Goal: Task Accomplishment & Management: Manage account settings

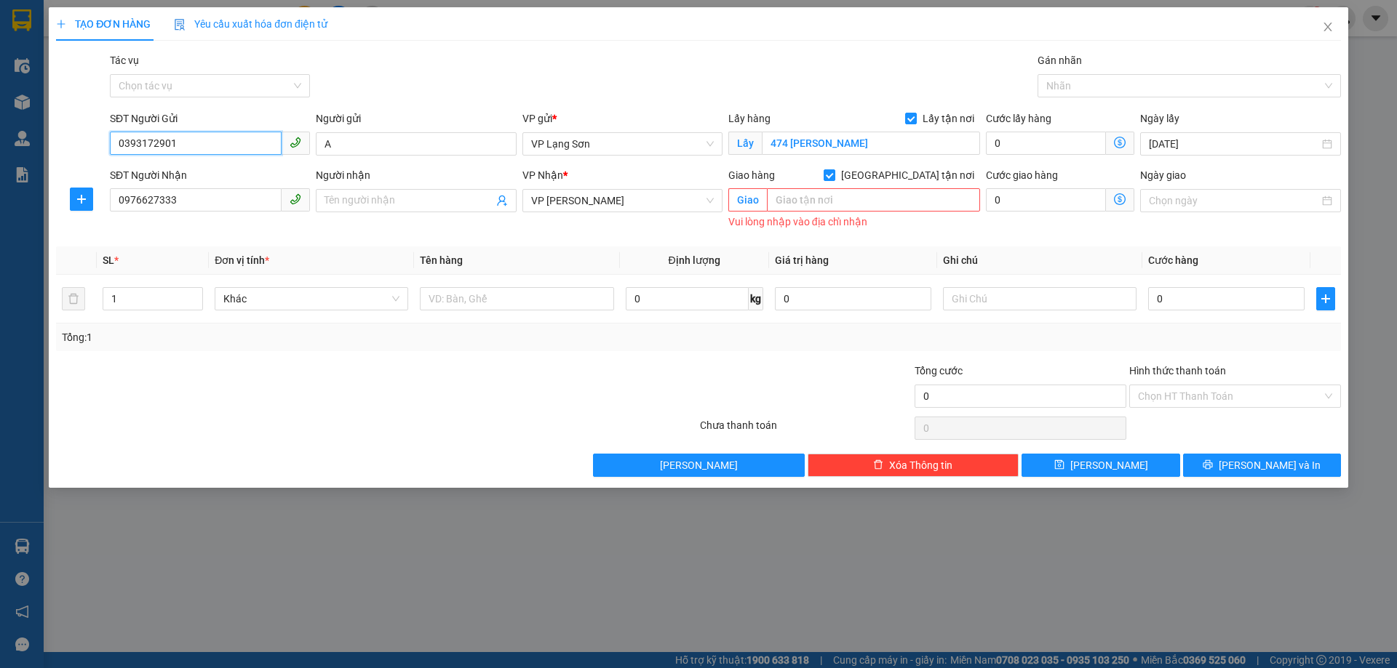
drag, startPoint x: 0, startPoint y: 162, endPoint x: 0, endPoint y: 170, distance: 8.0
click at [0, 170] on div "TẠO ĐƠN HÀNG Yêu cầu xuất hóa đơn điện tử Transit Pickup Surcharge Ids Transit …" at bounding box center [698, 334] width 1397 height 668
paste input "0376844886"
type input "0376844886"
click at [149, 167] on div "0376844886" at bounding box center [210, 173] width 183 height 16
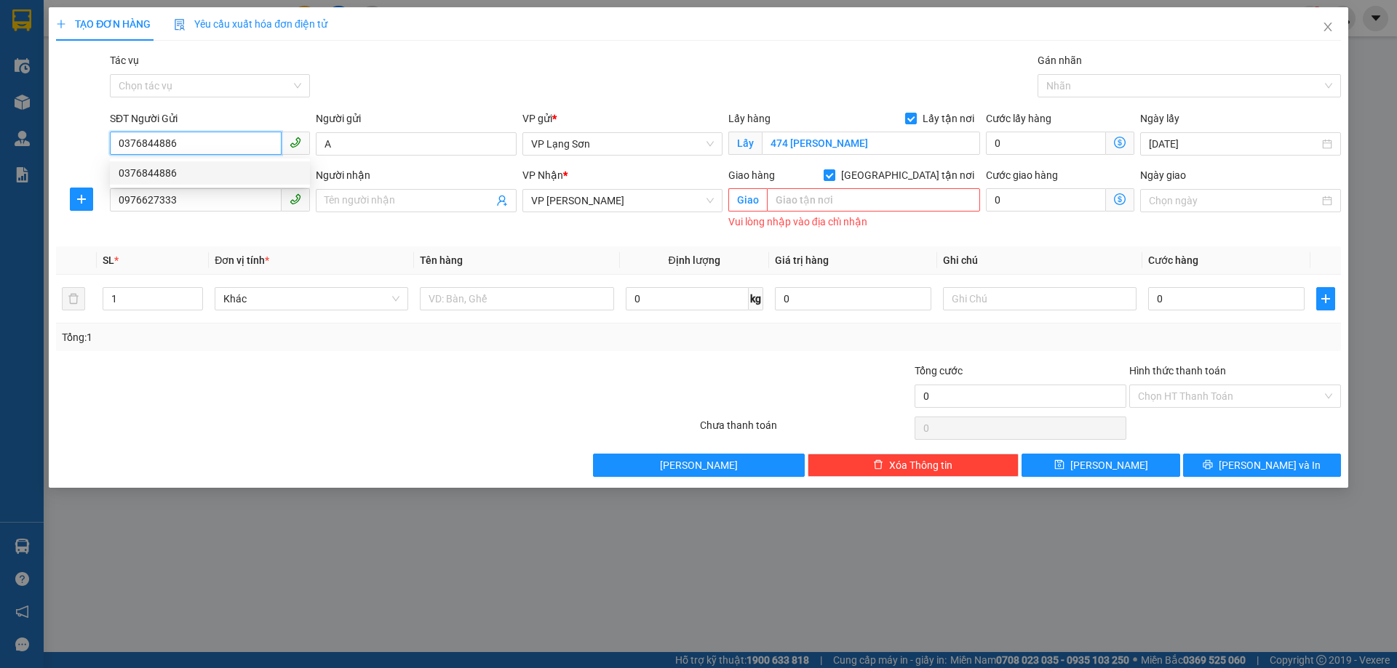
type input "76 LÝ THƯỜNG KIỆT"
type input "0376844886"
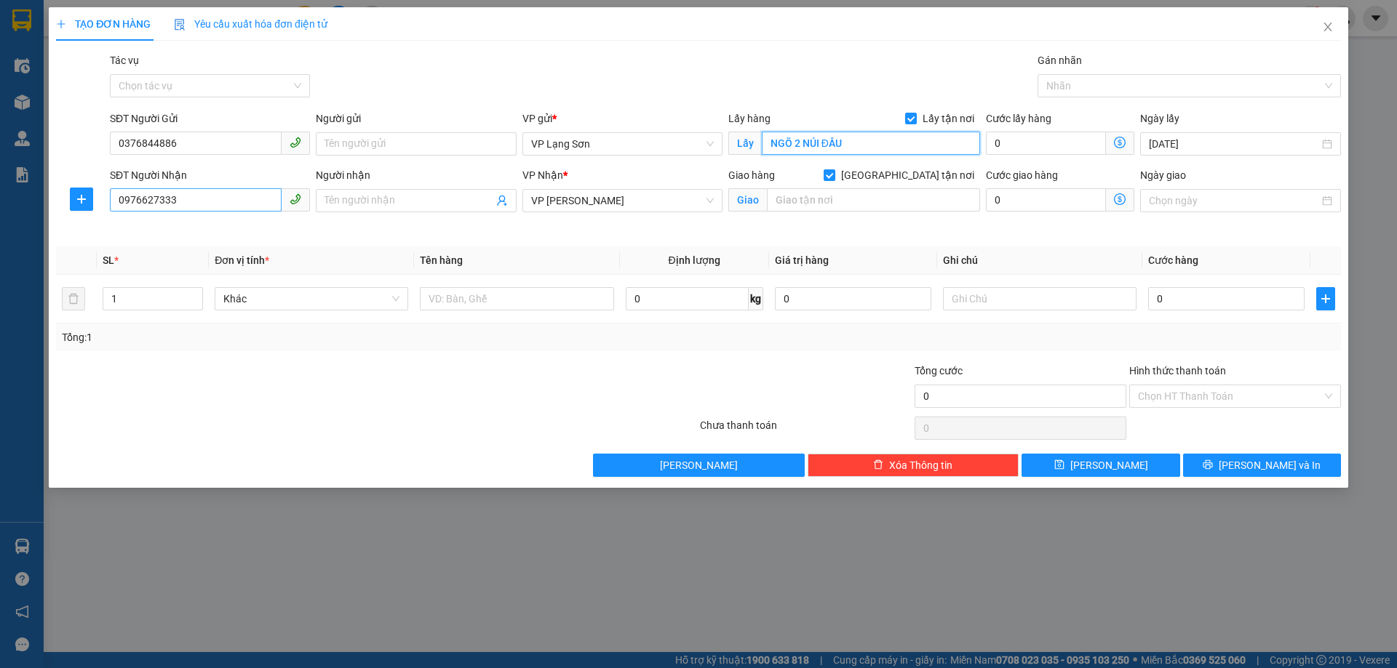
type input "NGÕ 2 NÚI ĐẦU"
click at [212, 202] on input "0976627333" at bounding box center [196, 199] width 172 height 23
drag, startPoint x: 212, startPoint y: 202, endPoint x: 20, endPoint y: 207, distance: 192.1
click at [20, 207] on div "TẠO ĐƠN HÀNG Yêu cầu xuất hóa đơn điện tử Transit Pickup Surcharge Ids Transit …" at bounding box center [698, 334] width 1397 height 668
type input "0903438822"
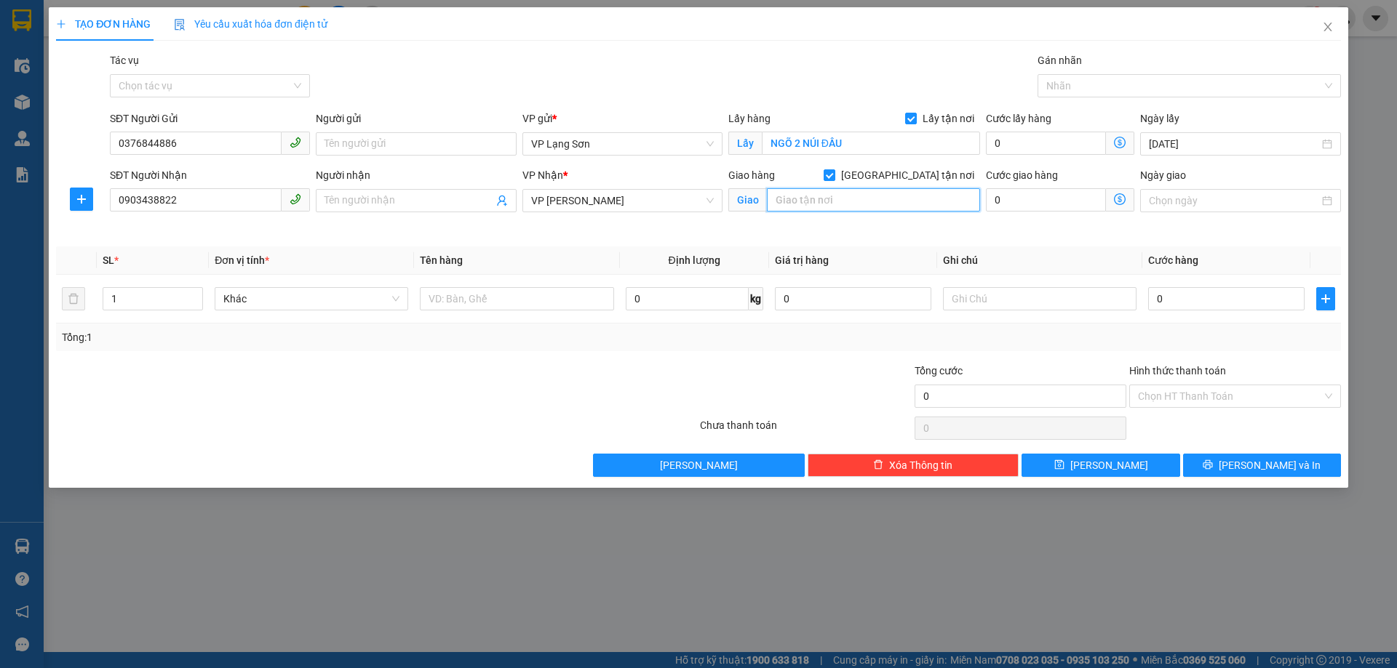
click at [830, 202] on input "text" at bounding box center [873, 199] width 213 height 23
type input "32 PHÓ ĐỨC CHÍNH"
click at [1194, 307] on input "0" at bounding box center [1226, 298] width 156 height 23
type input "1"
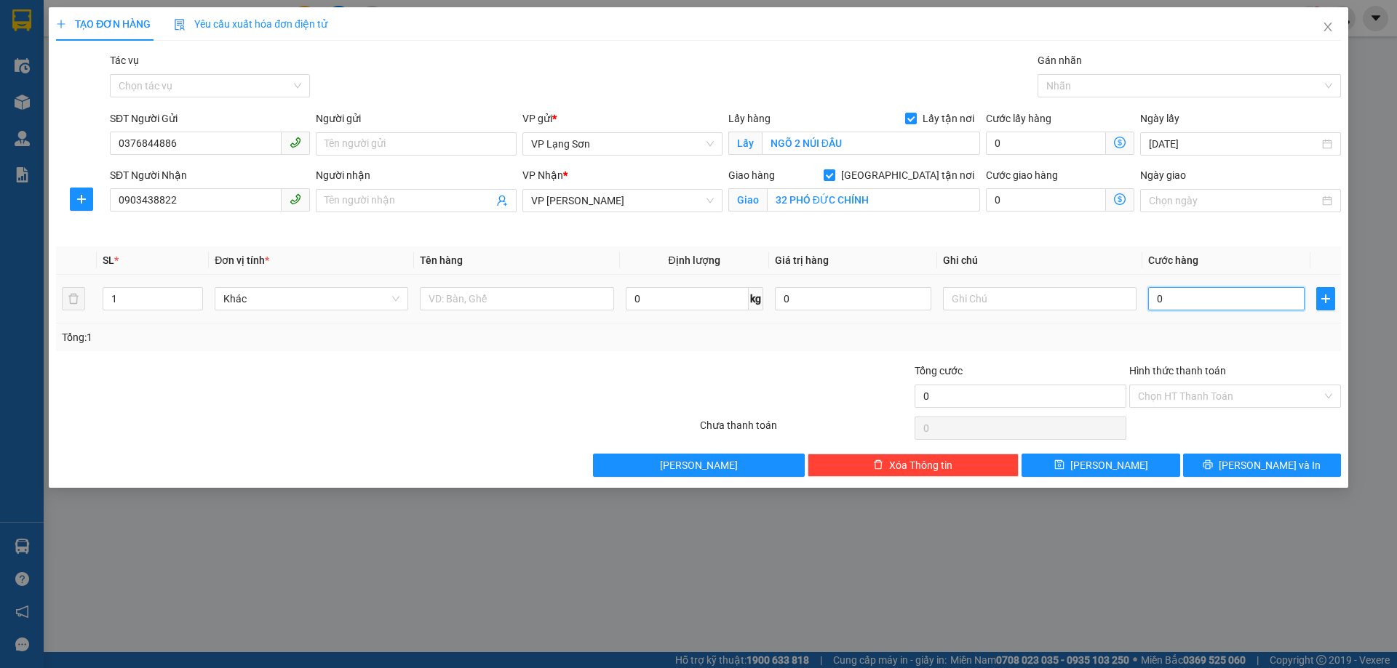
type input "1"
type input "10"
type input "100"
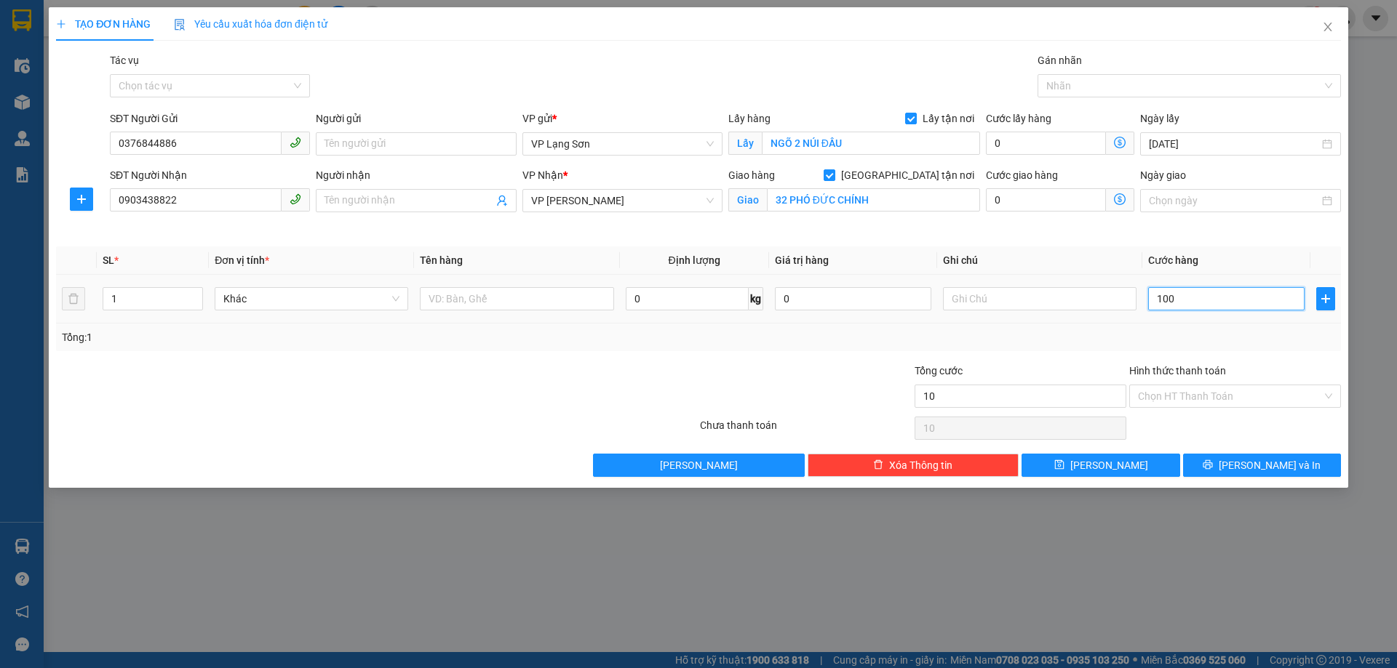
type input "100"
click at [480, 295] on input "text" at bounding box center [516, 298] width 193 height 23
type input "100.000"
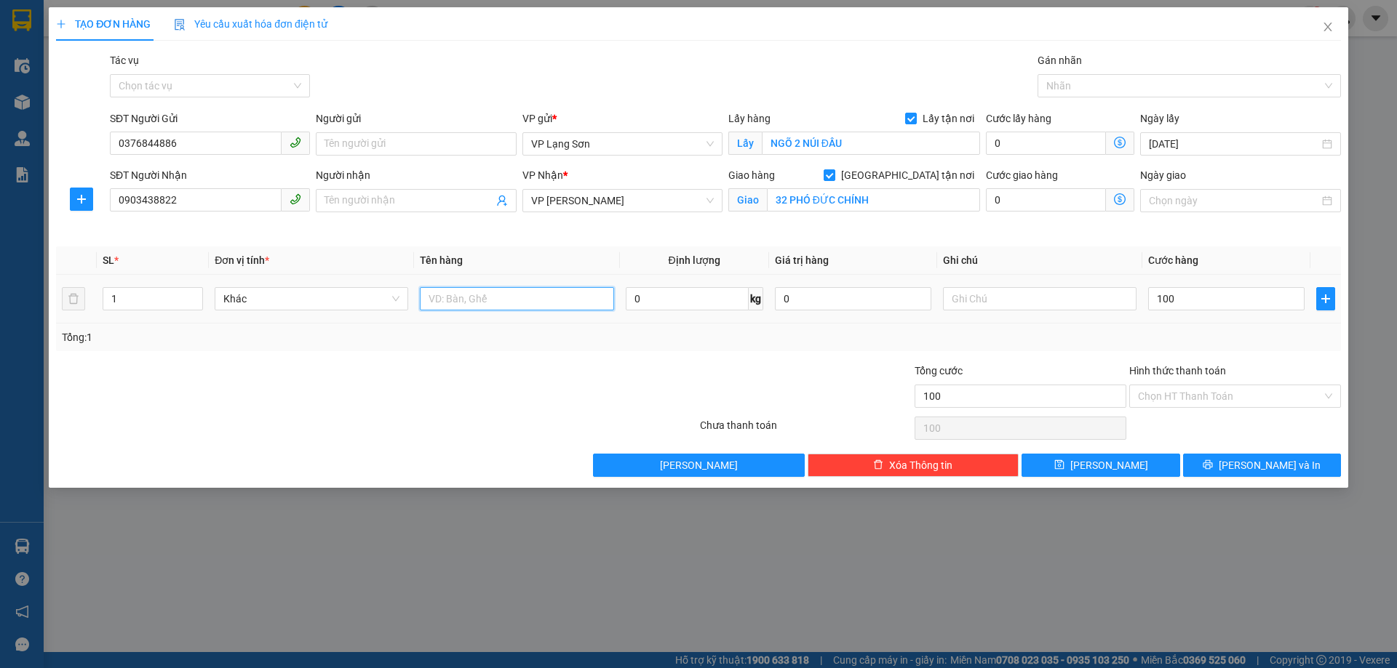
type input "100.000"
type input "KÍNH MẮT"
click at [1030, 306] on input "text" at bounding box center [1039, 298] width 193 height 23
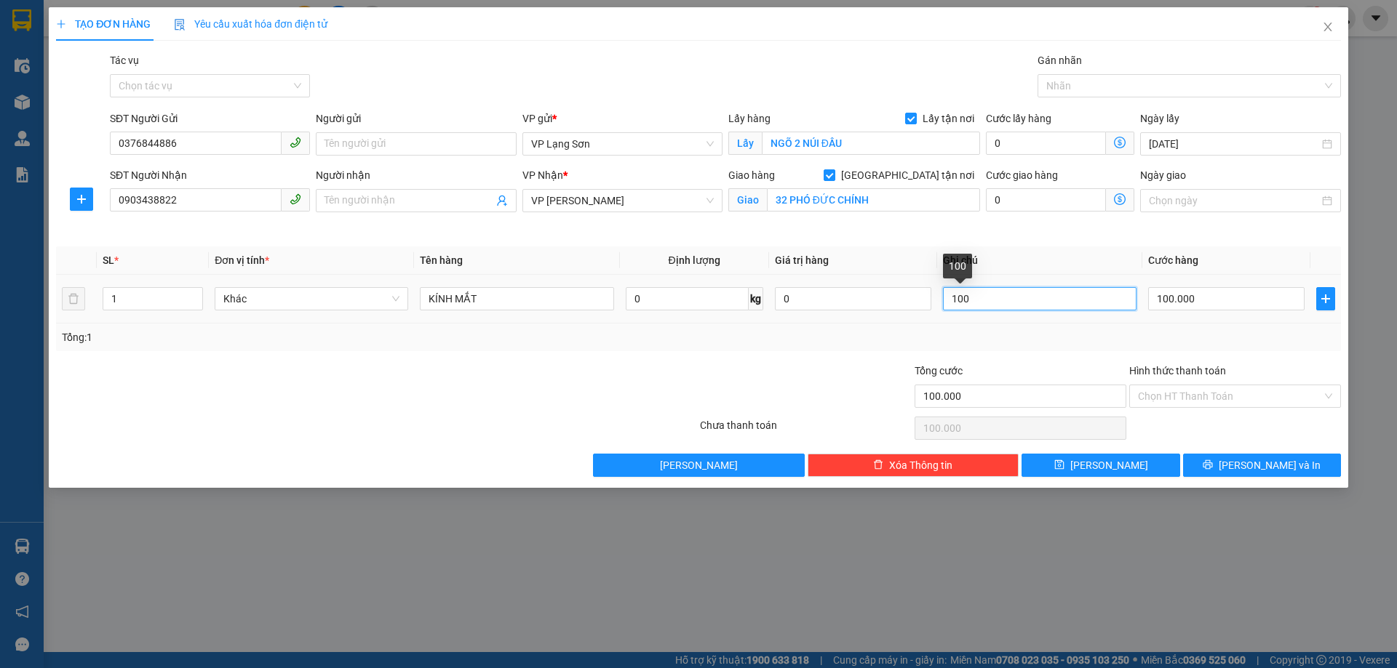
click at [1041, 303] on input "100" at bounding box center [1039, 298] width 193 height 23
type input "1"
type input "GỬI TT"
drag, startPoint x: 189, startPoint y: 203, endPoint x: 60, endPoint y: 209, distance: 128.9
click at [60, 209] on div "SĐT Người Nhận 0903438822 0903438822 Người nhận Tên người nhận VP Nhận * VP Min…" at bounding box center [698, 201] width 1287 height 68
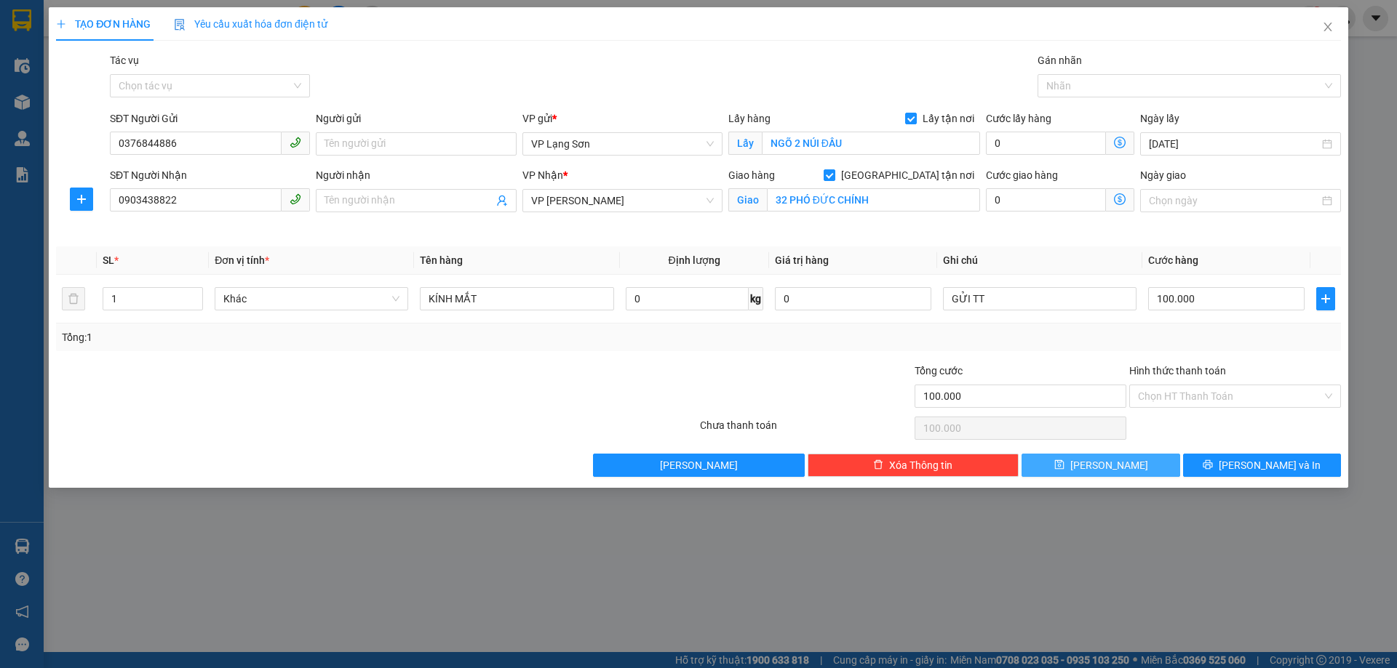
click at [1121, 472] on button "[PERSON_NAME]" at bounding box center [1100, 465] width 158 height 23
checkbox input "false"
type input "0"
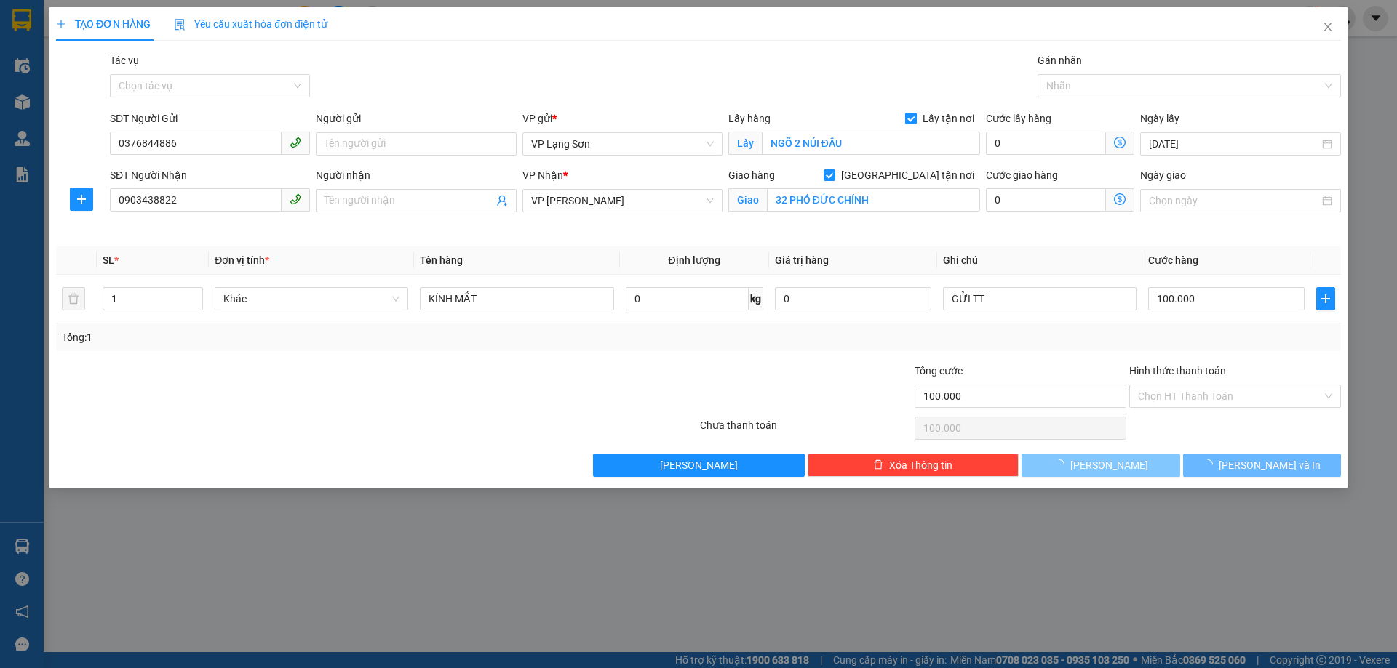
type input "0"
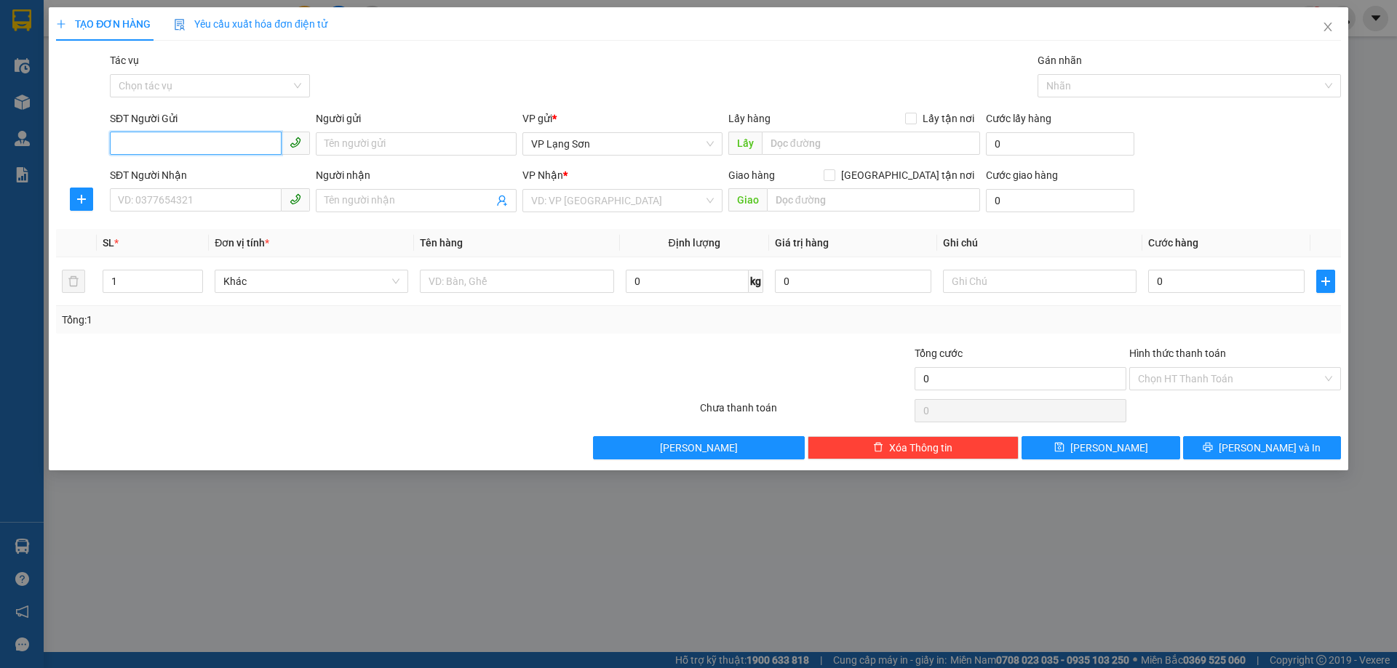
paste input "0903438822"
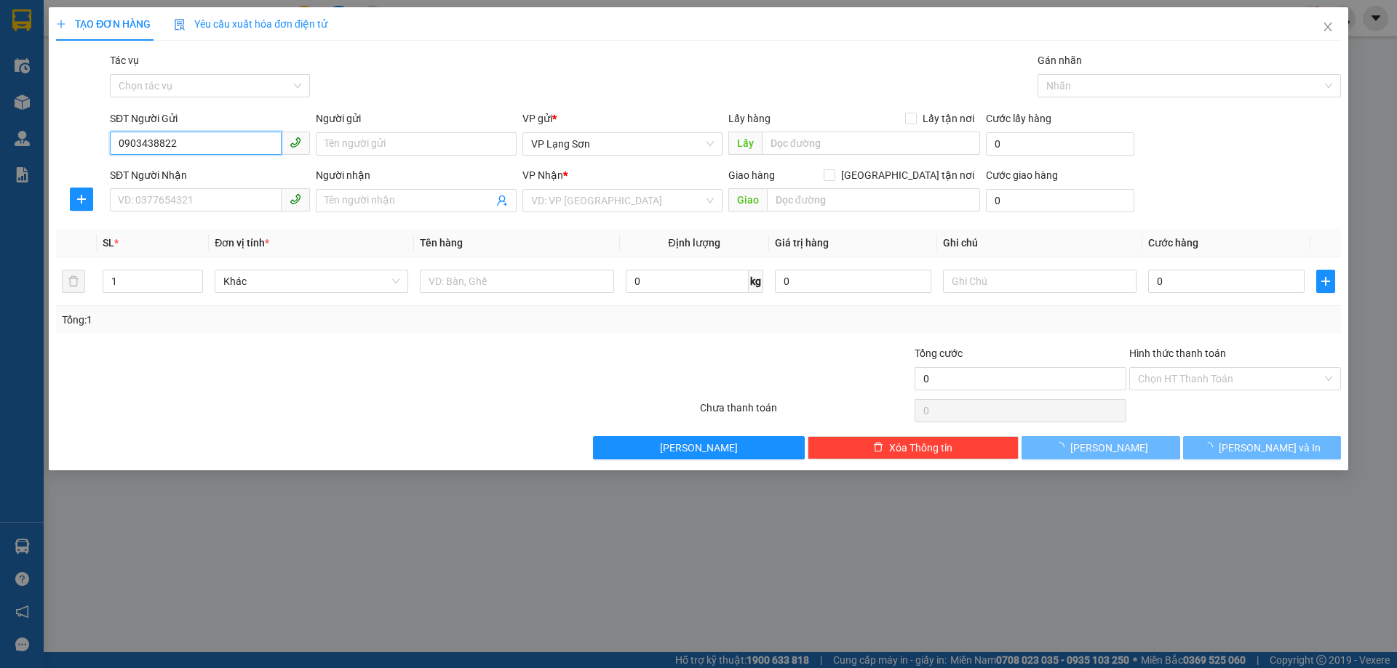
type input "0903438822"
click at [644, 145] on span "VP Lạng Sơn" at bounding box center [622, 144] width 183 height 22
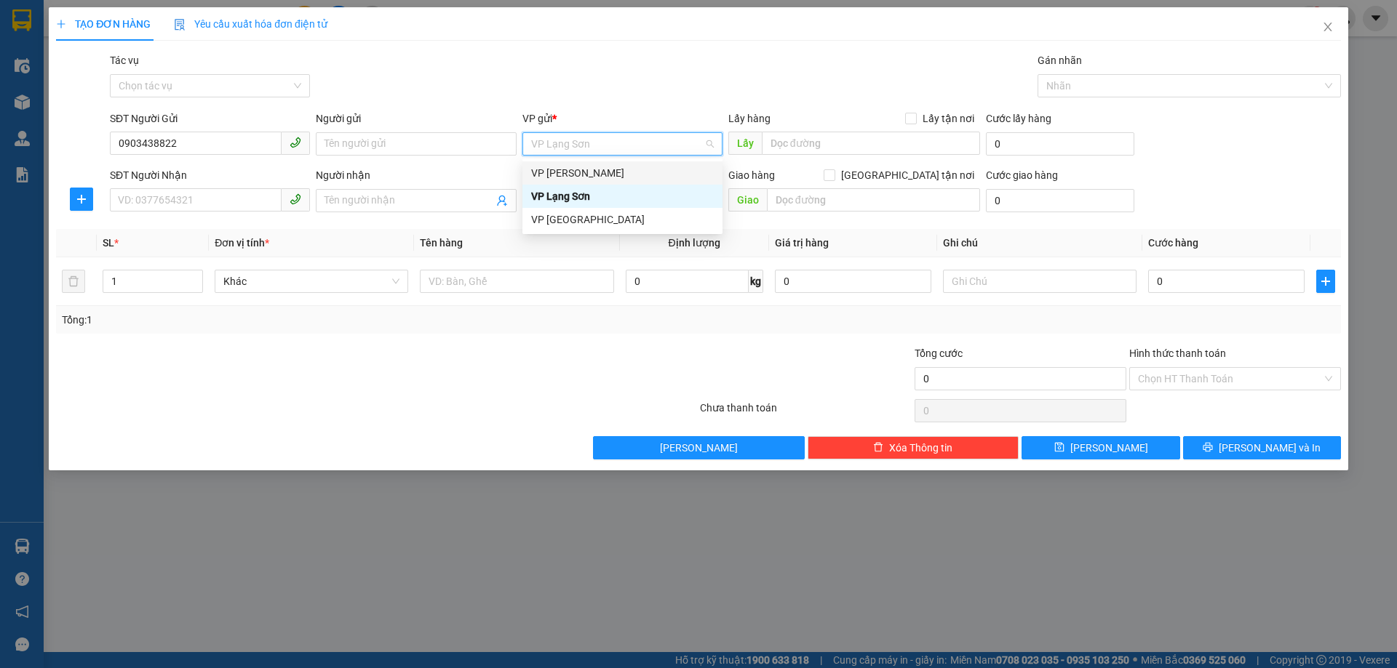
click at [612, 177] on div "VP [PERSON_NAME]" at bounding box center [622, 173] width 183 height 16
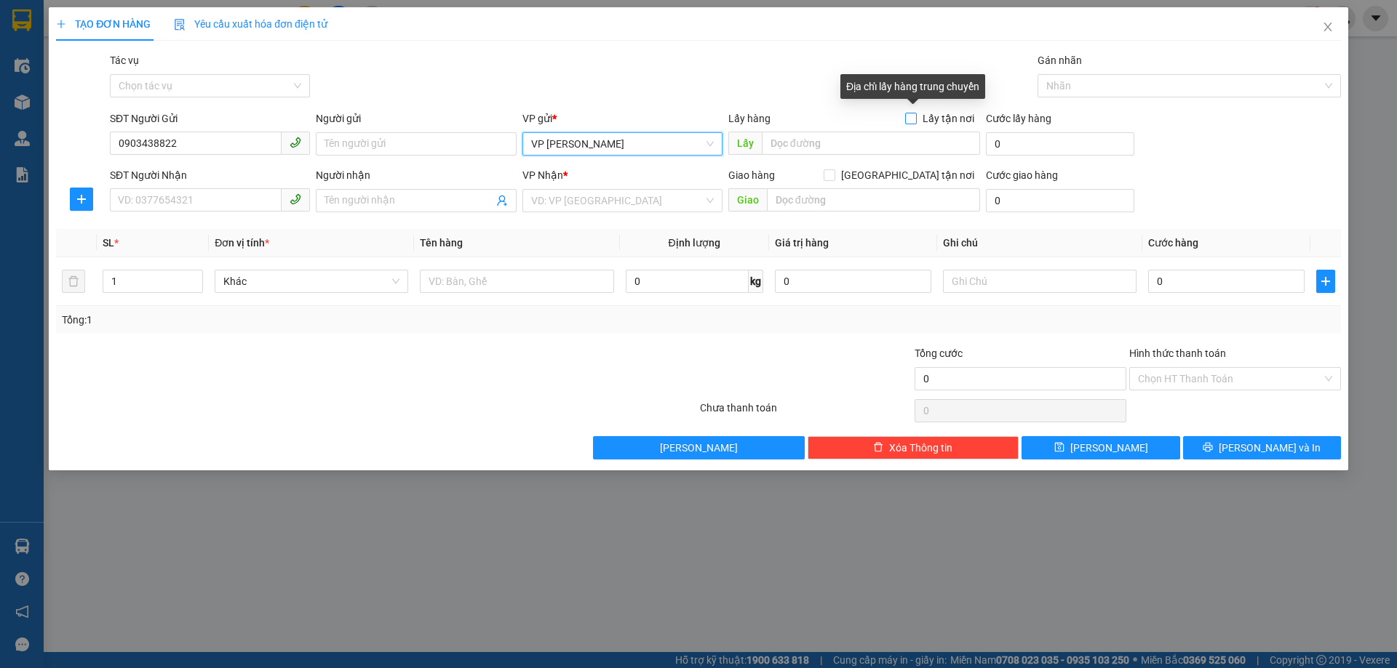
click at [911, 121] on input "Lấy tận nơi" at bounding box center [910, 118] width 10 height 10
checkbox input "true"
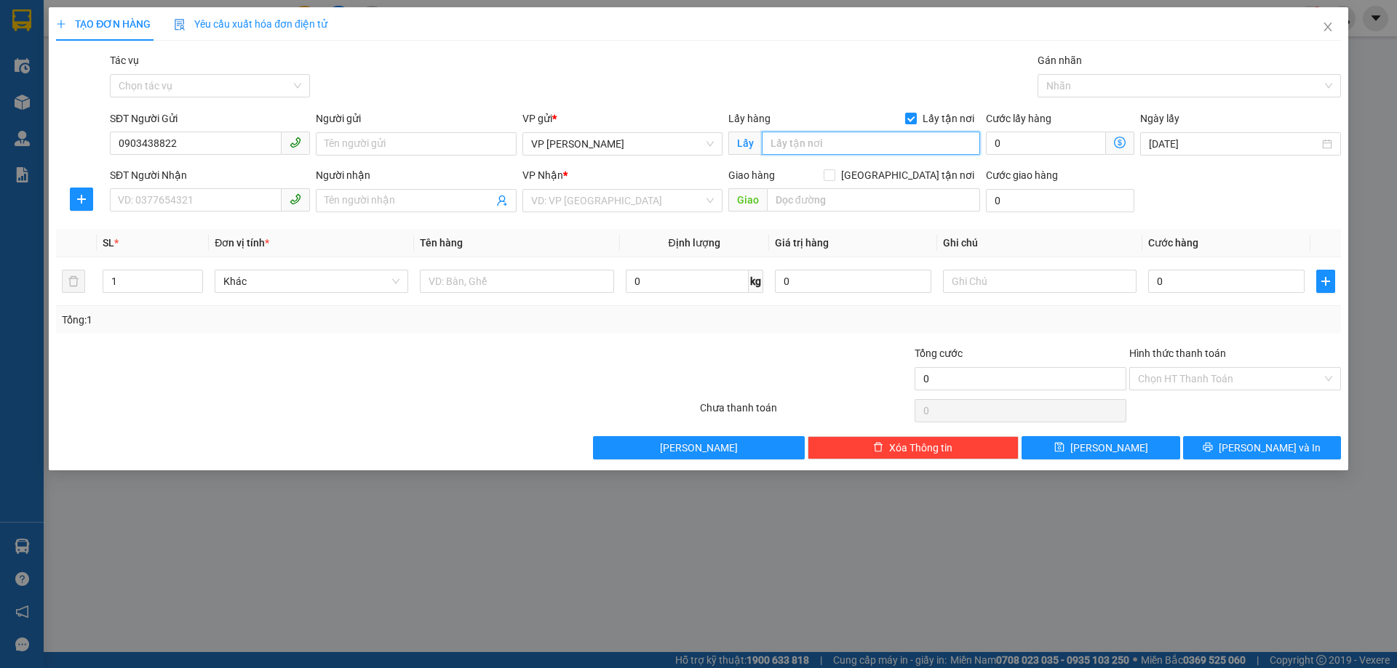
click at [864, 148] on input "text" at bounding box center [871, 143] width 218 height 23
click at [1330, 25] on icon "close" at bounding box center [1327, 27] width 8 height 9
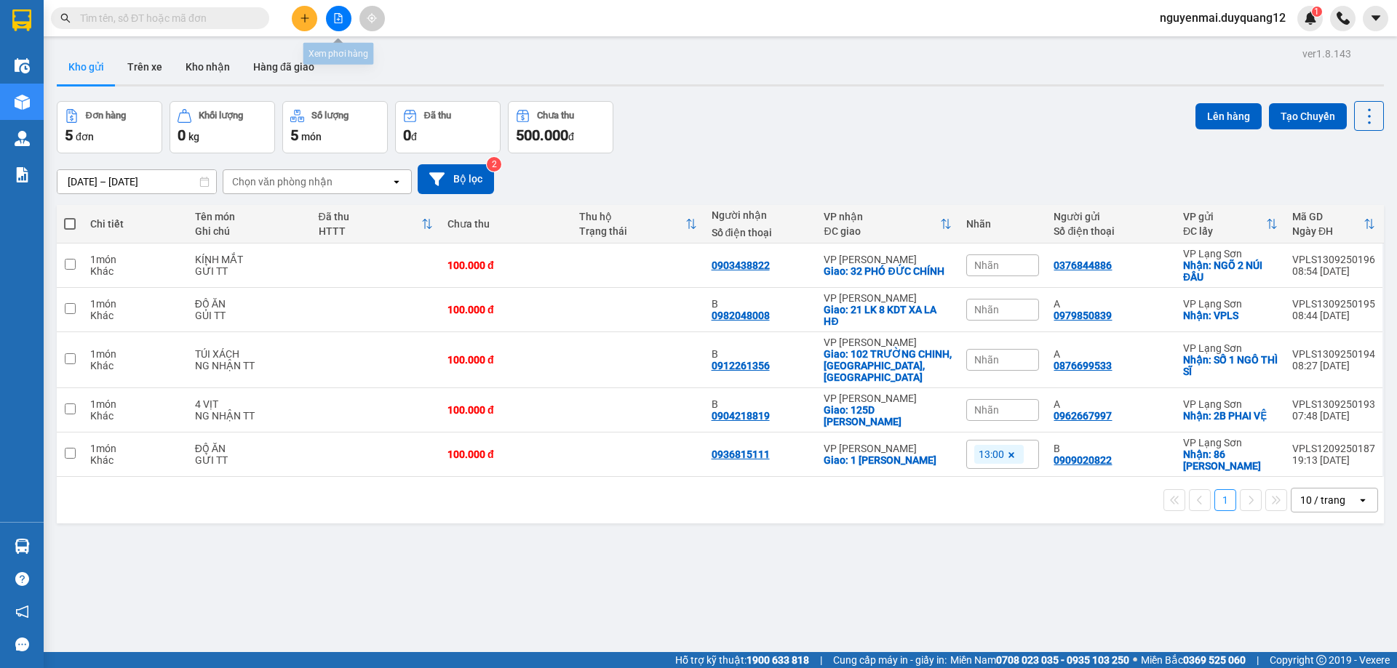
click at [311, 23] on button at bounding box center [304, 18] width 25 height 25
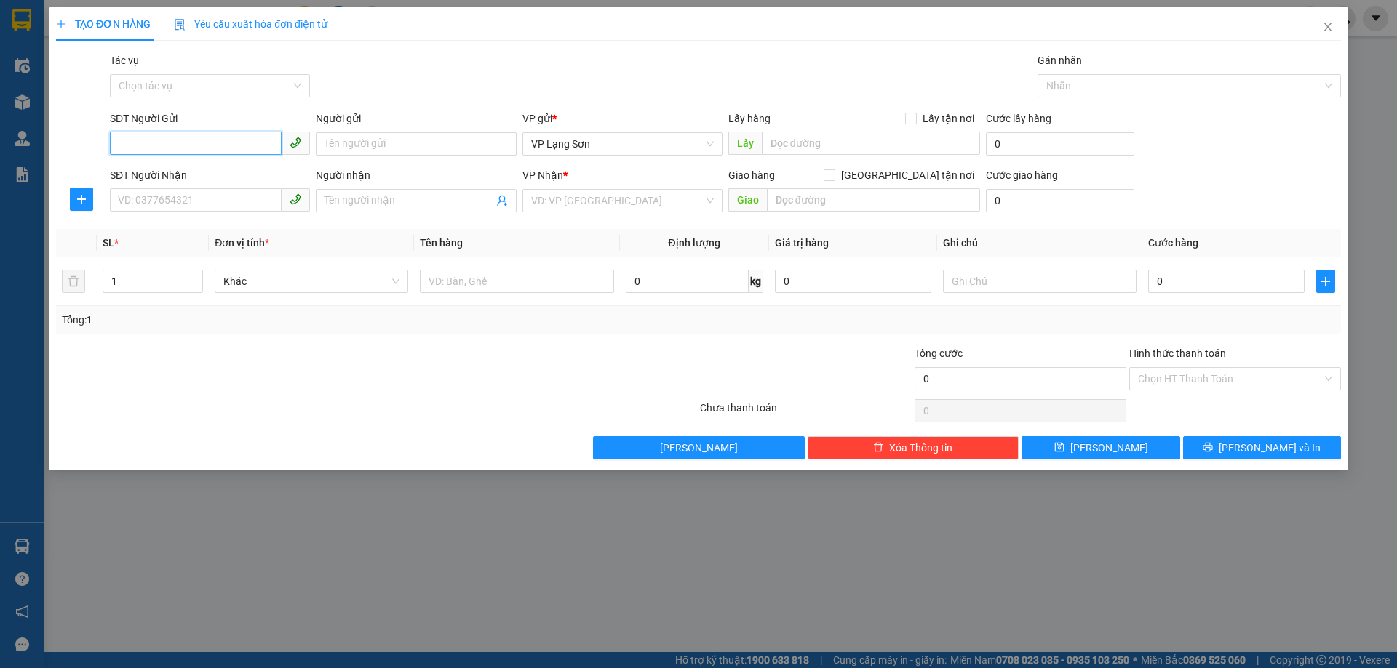
paste input "0903438822"
click at [655, 141] on span "VP Lạng Sơn" at bounding box center [622, 144] width 183 height 22
type input "0903438822"
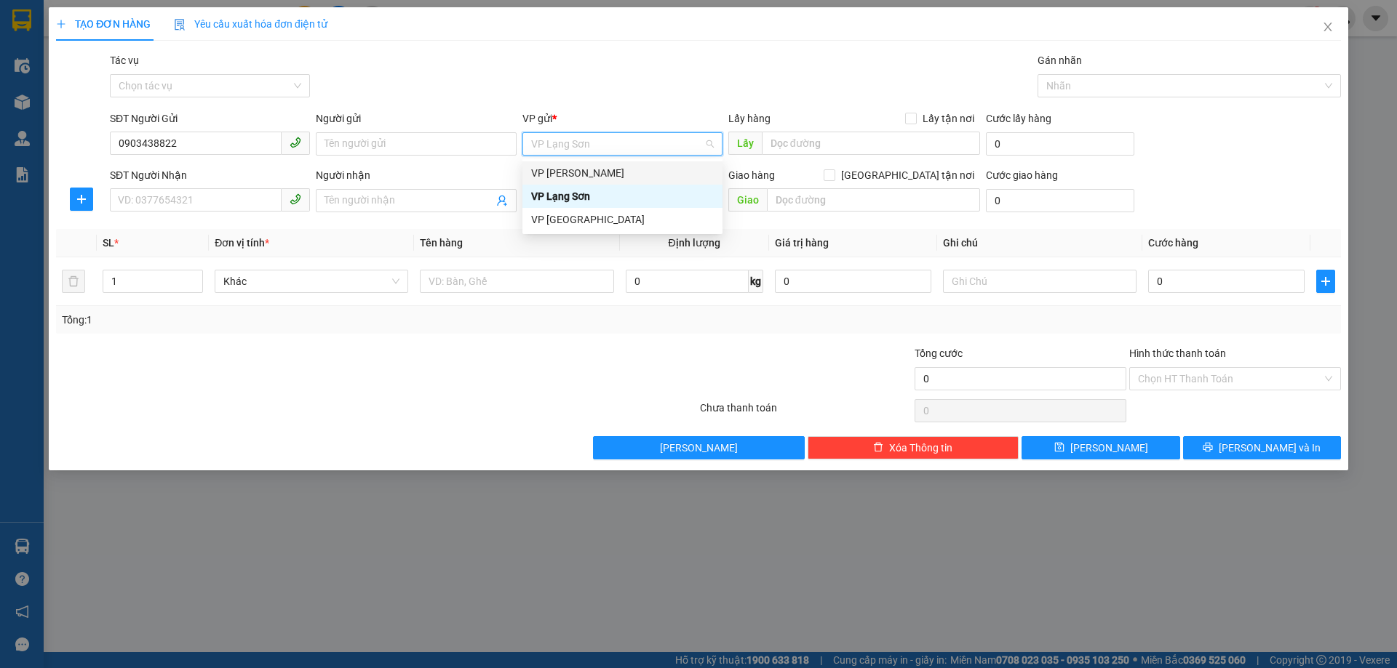
click at [584, 167] on div "VP [PERSON_NAME]" at bounding box center [622, 173] width 183 height 16
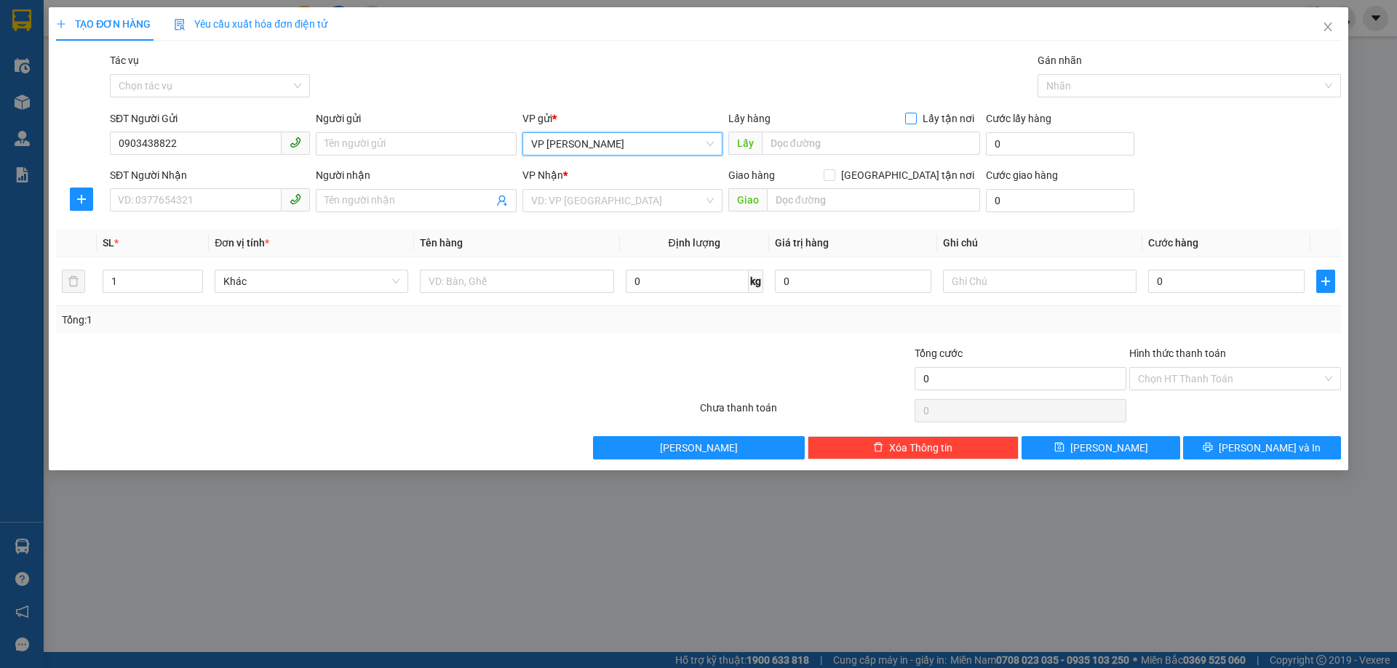
click at [915, 116] on input "Lấy tận nơi" at bounding box center [910, 118] width 10 height 10
checkbox input "true"
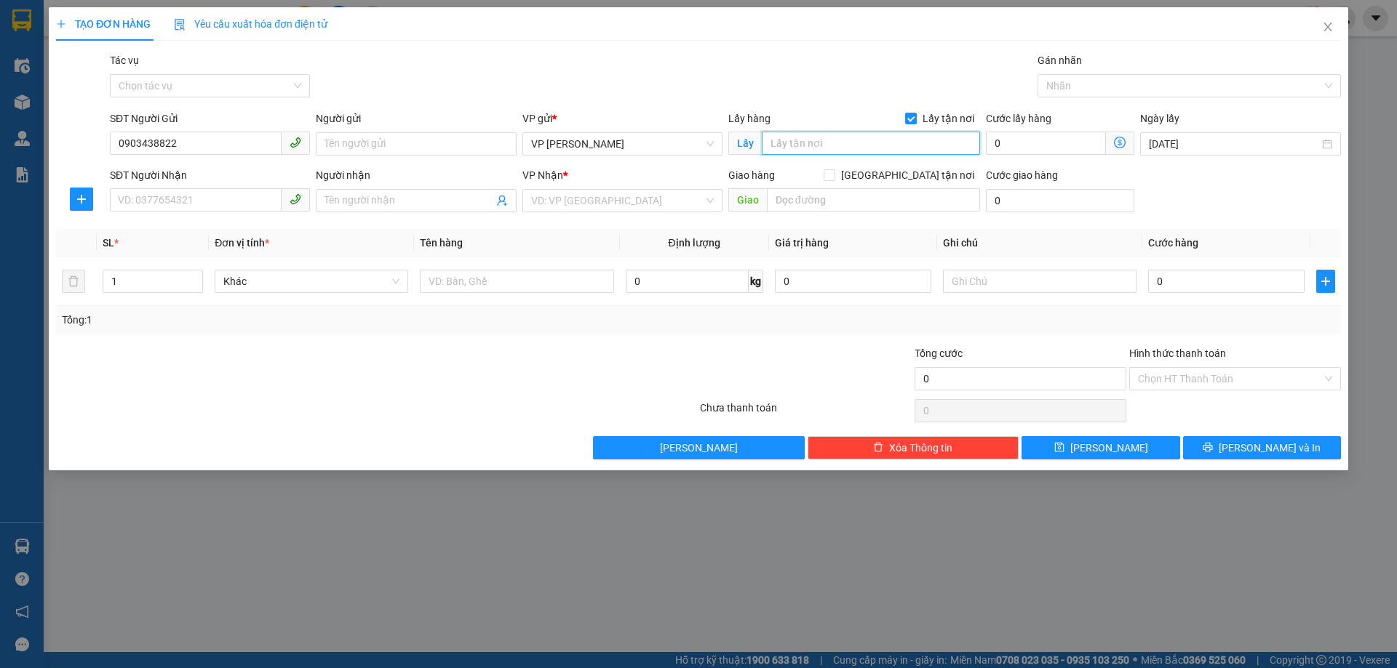
click at [855, 133] on input "text" at bounding box center [871, 143] width 218 height 23
type input "32 PHÓ ĐỨC CHÍNH"
click at [1324, 27] on icon "close" at bounding box center [1328, 27] width 12 height 12
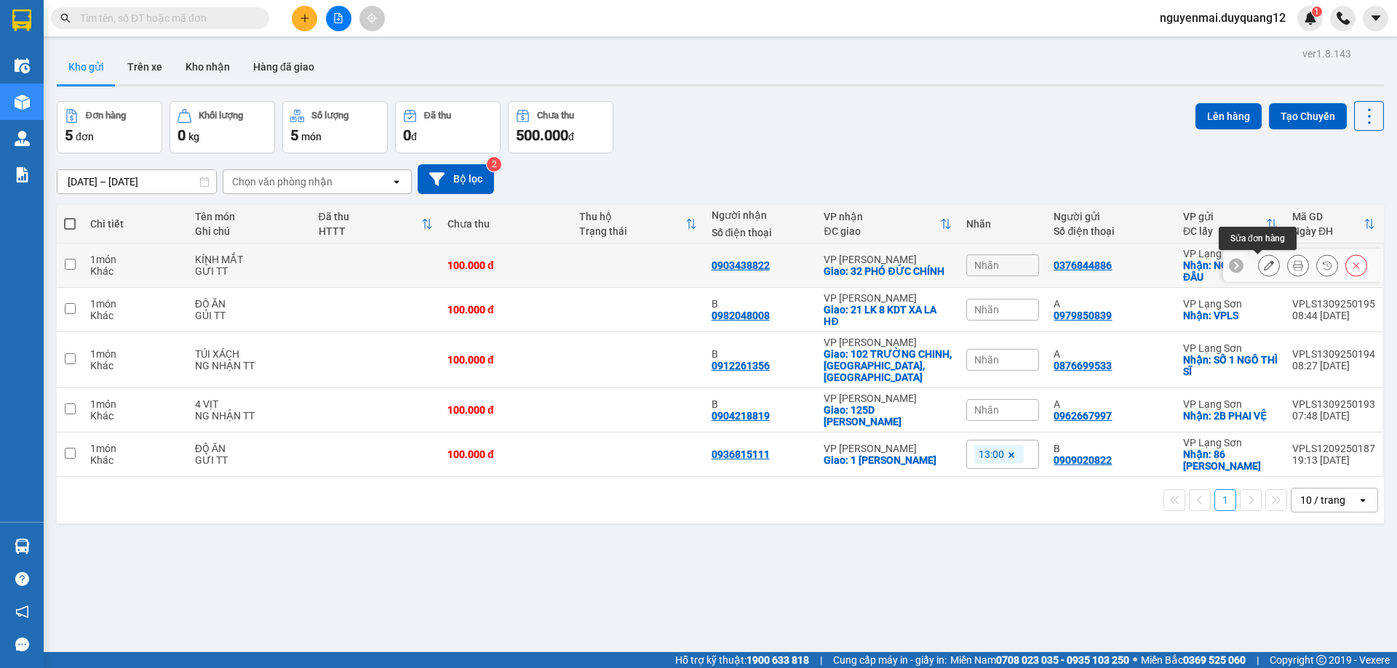
click at [1263, 268] on icon at bounding box center [1268, 265] width 10 height 10
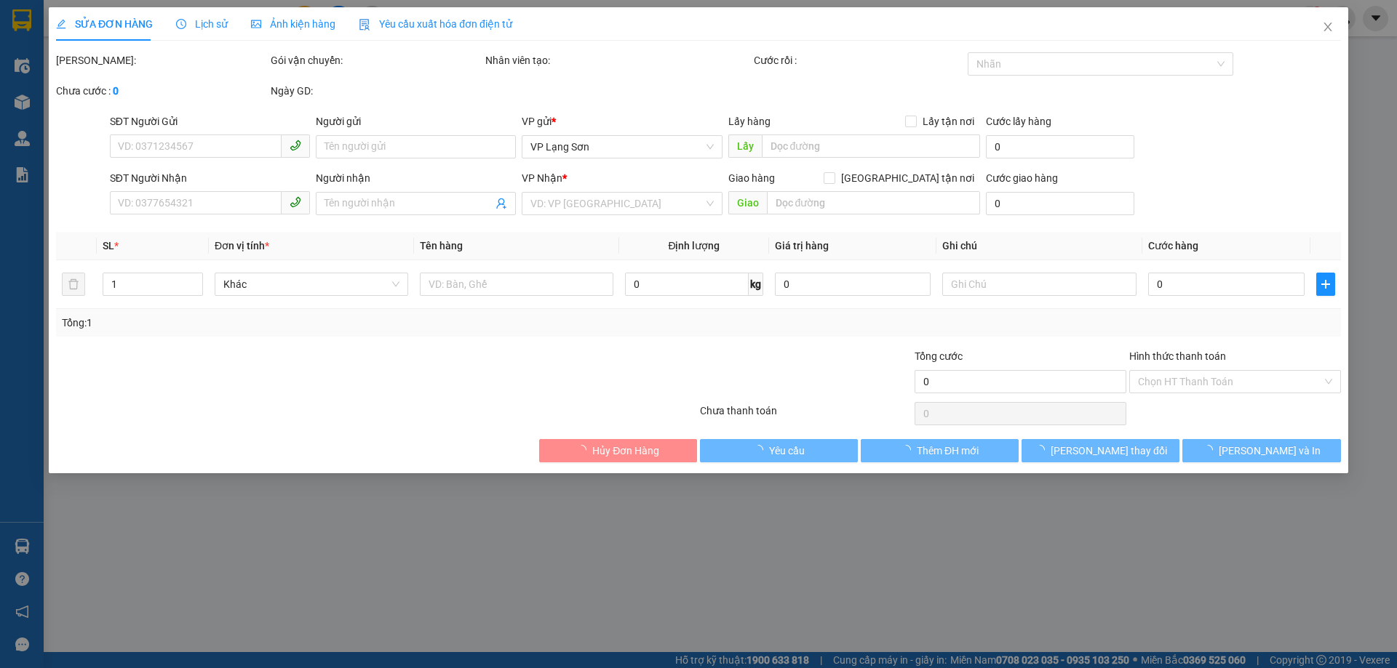
type input "0376844886"
checkbox input "true"
type input "NGÕ 2 NÚI ĐẦU"
type input "0903438822"
checkbox input "true"
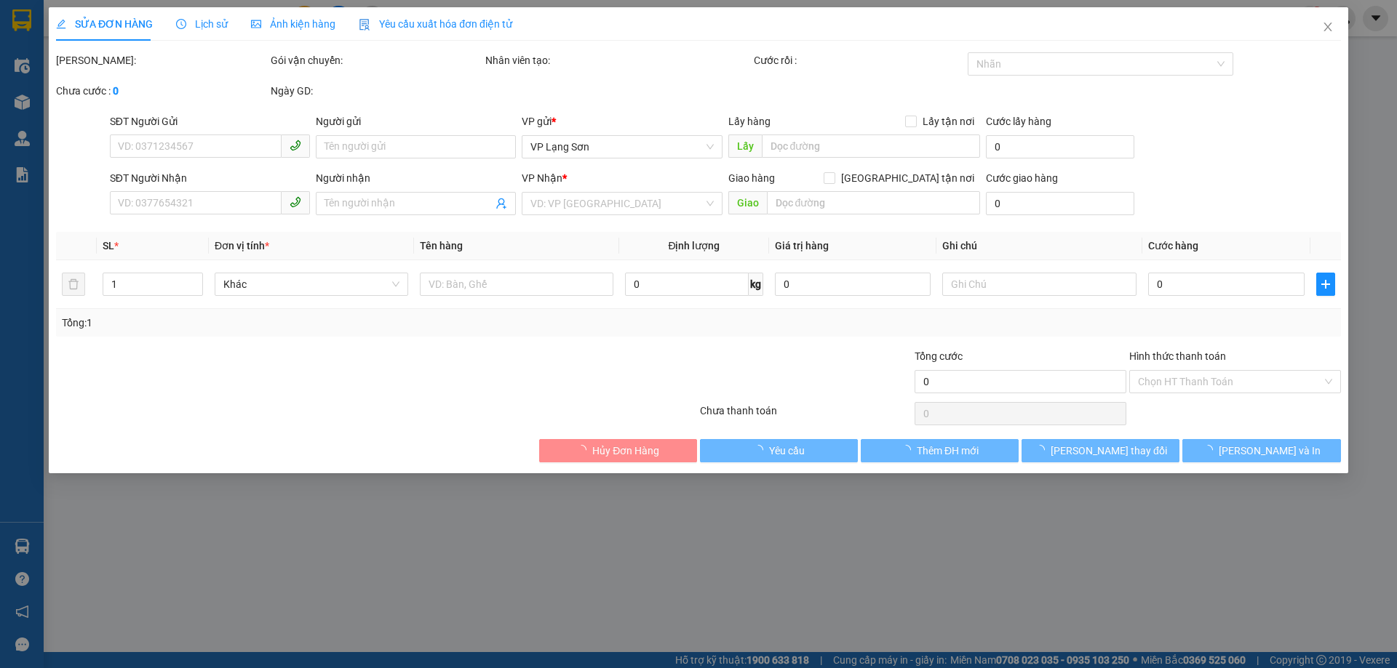
type input "32 PHÓ ĐỨC CHÍNH"
type input "100.000"
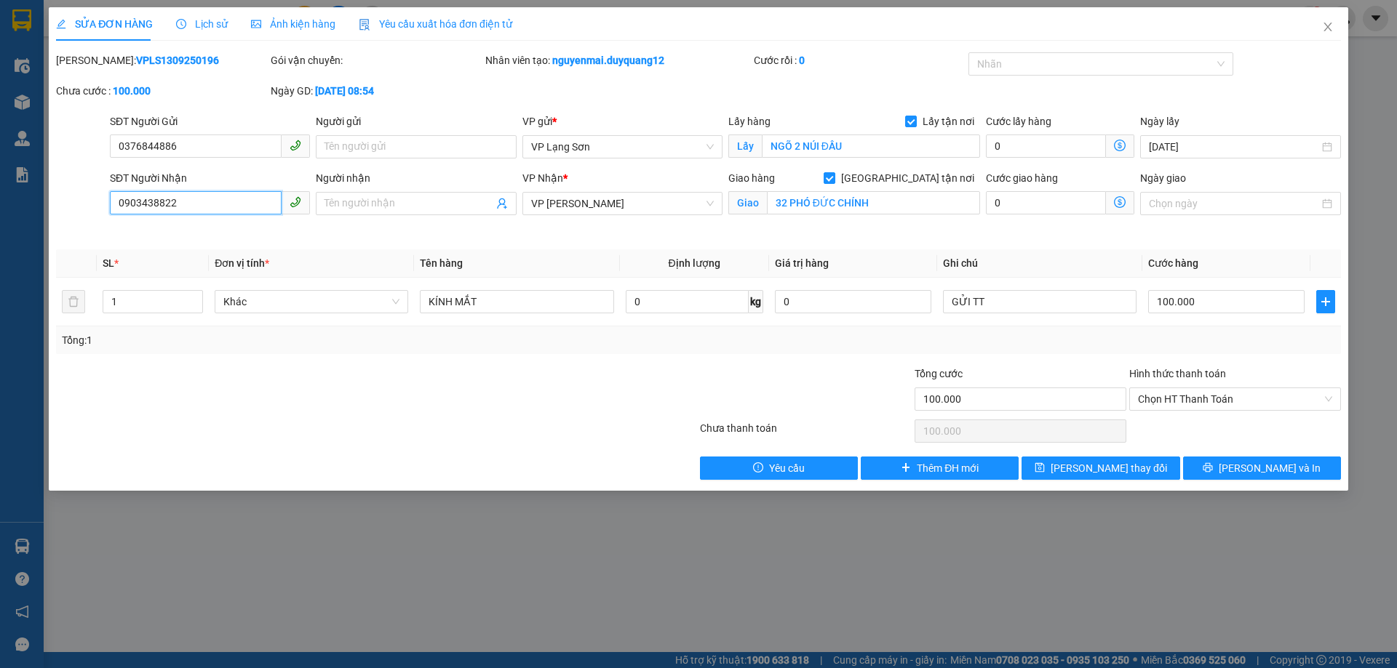
drag, startPoint x: 192, startPoint y: 208, endPoint x: 40, endPoint y: 218, distance: 152.4
click at [40, 218] on div "SỬA ĐƠN HÀNG Lịch sử Ảnh kiện hàng Yêu cầu xuất hóa đơn điện tử Total Paid Fee …" at bounding box center [698, 334] width 1397 height 668
click at [306, 404] on div at bounding box center [269, 391] width 429 height 51
click at [1330, 27] on icon "close" at bounding box center [1328, 27] width 12 height 12
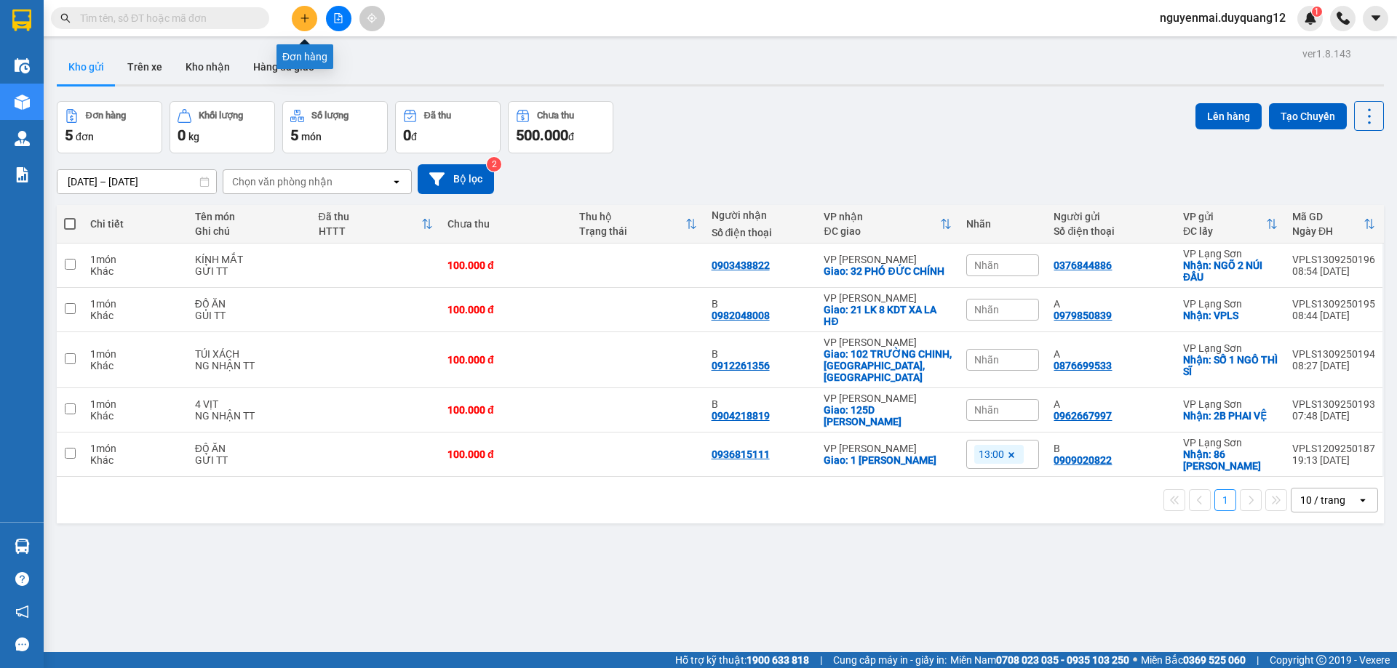
click at [310, 20] on button at bounding box center [304, 18] width 25 height 25
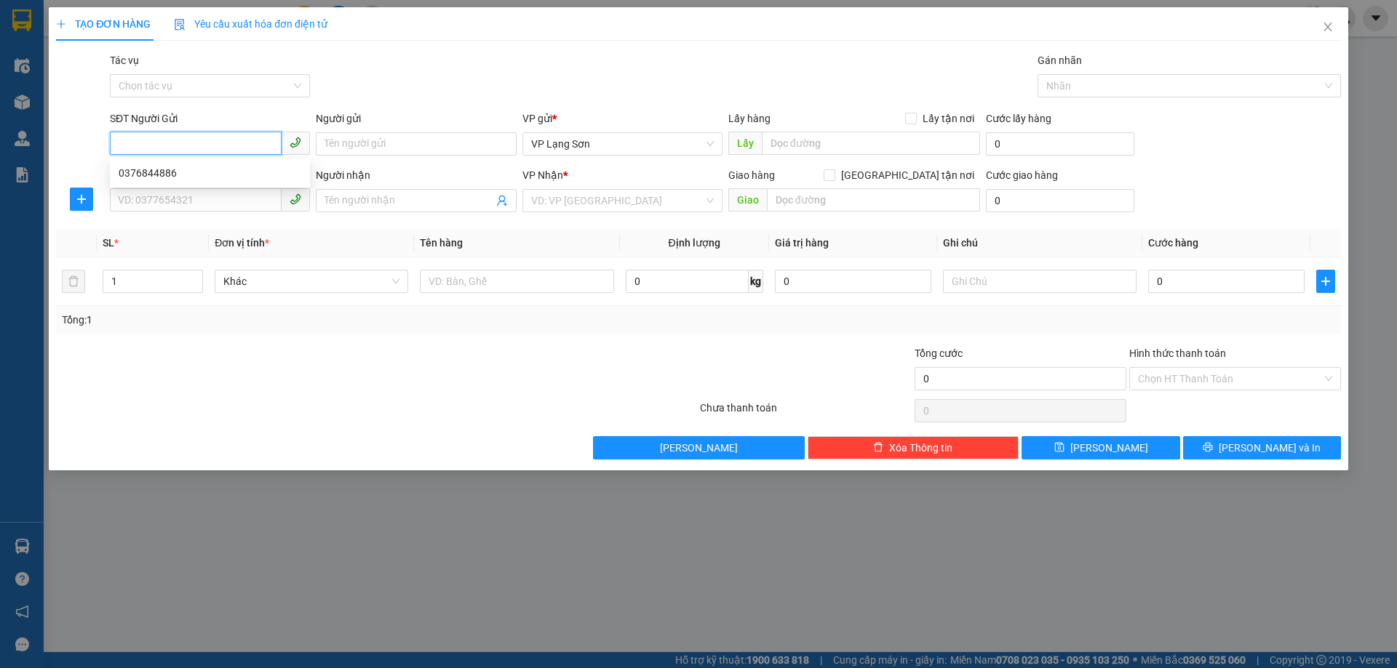
paste input "0903438822"
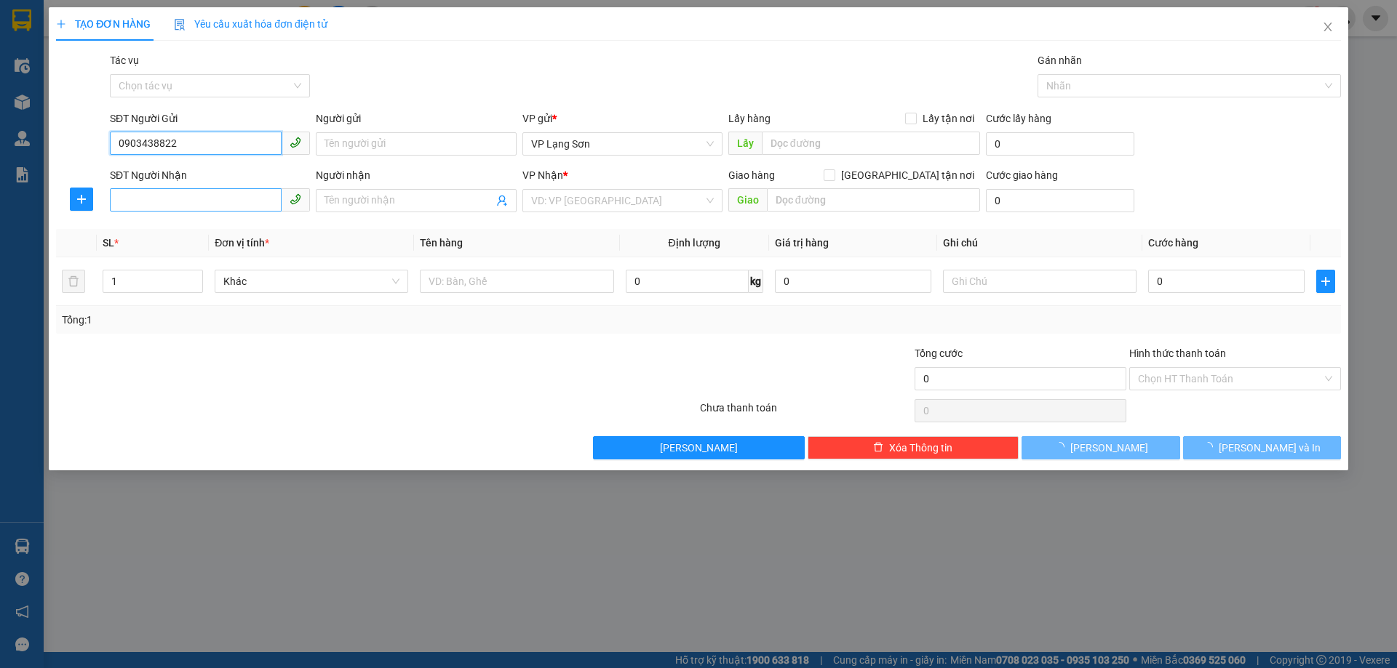
type input "0903438822"
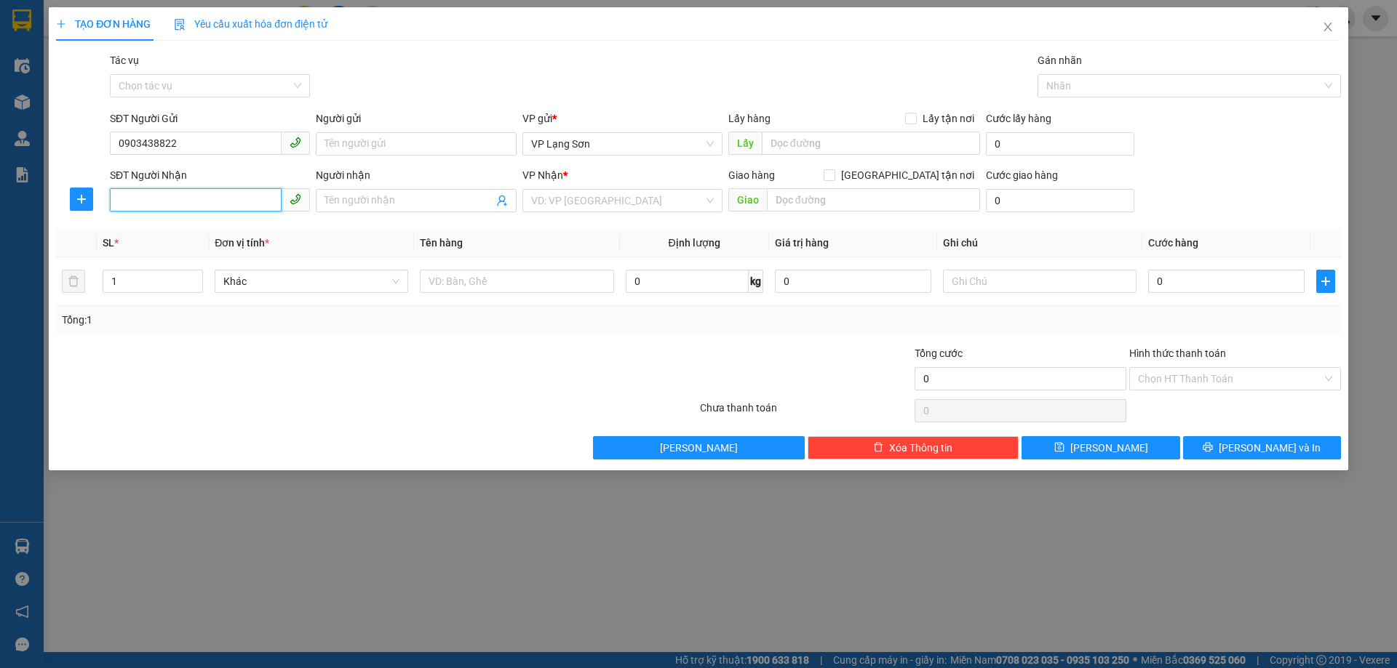
click at [159, 207] on input "SĐT Người Nhận" at bounding box center [196, 199] width 172 height 23
click at [203, 201] on input "037488" at bounding box center [196, 199] width 172 height 23
type input "0374884866"
click at [800, 139] on input "text" at bounding box center [871, 143] width 218 height 23
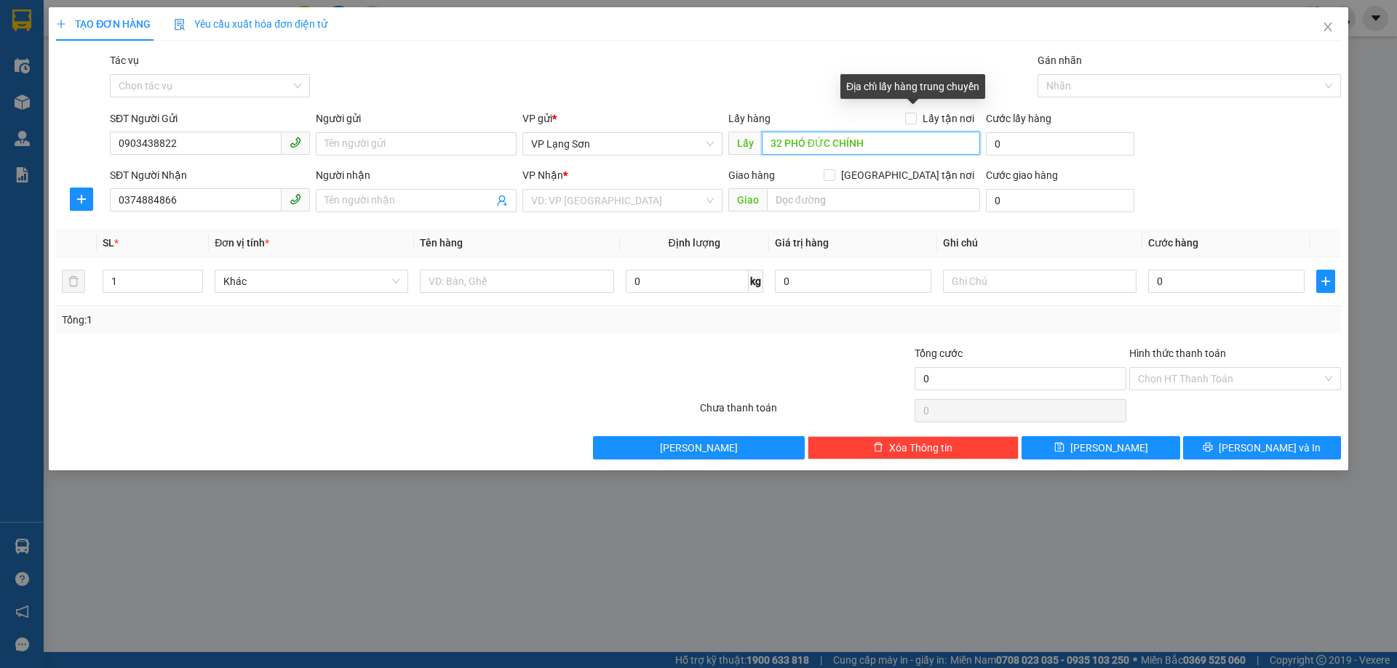
type input "32 PHÓ ĐỨC CHÍNH"
click at [906, 116] on div "Lấy hàng Lấy tận nơi" at bounding box center [854, 119] width 252 height 16
click at [613, 206] on input "search" at bounding box center [617, 201] width 172 height 22
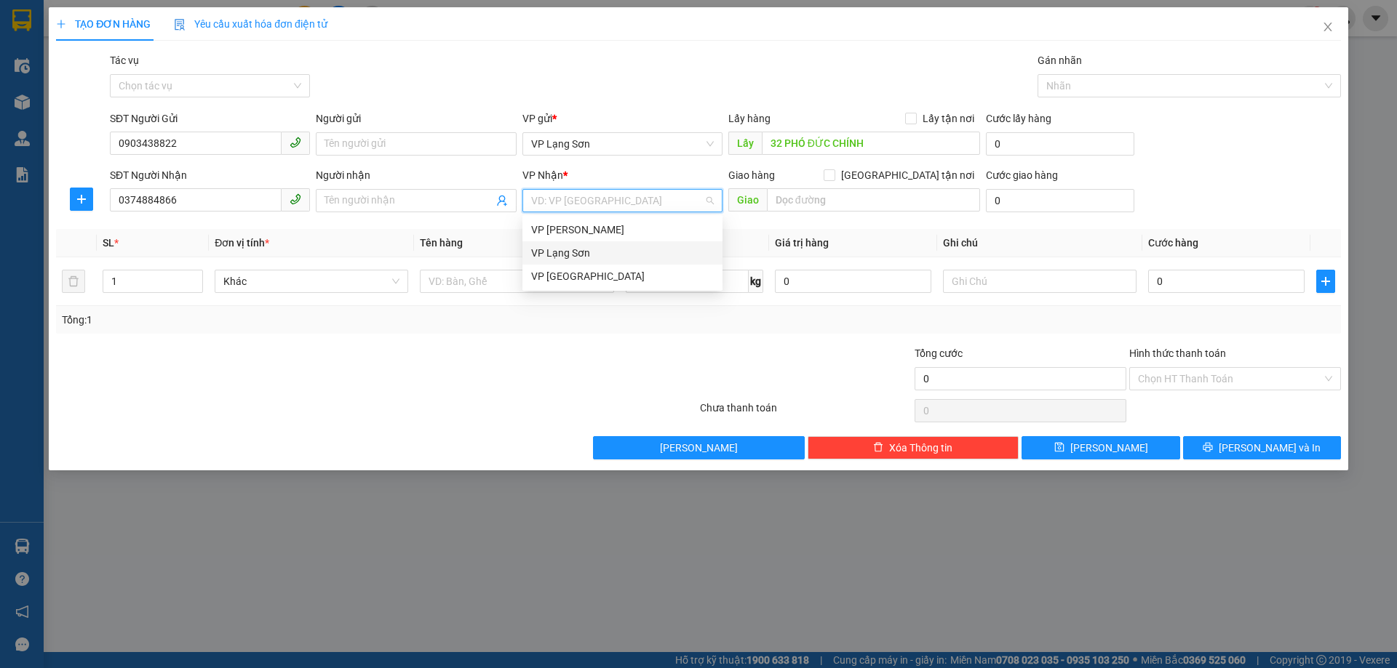
click at [590, 250] on div "VP Lạng Sơn" at bounding box center [622, 253] width 183 height 16
click at [613, 149] on span "VP Lạng Sơn" at bounding box center [622, 144] width 183 height 22
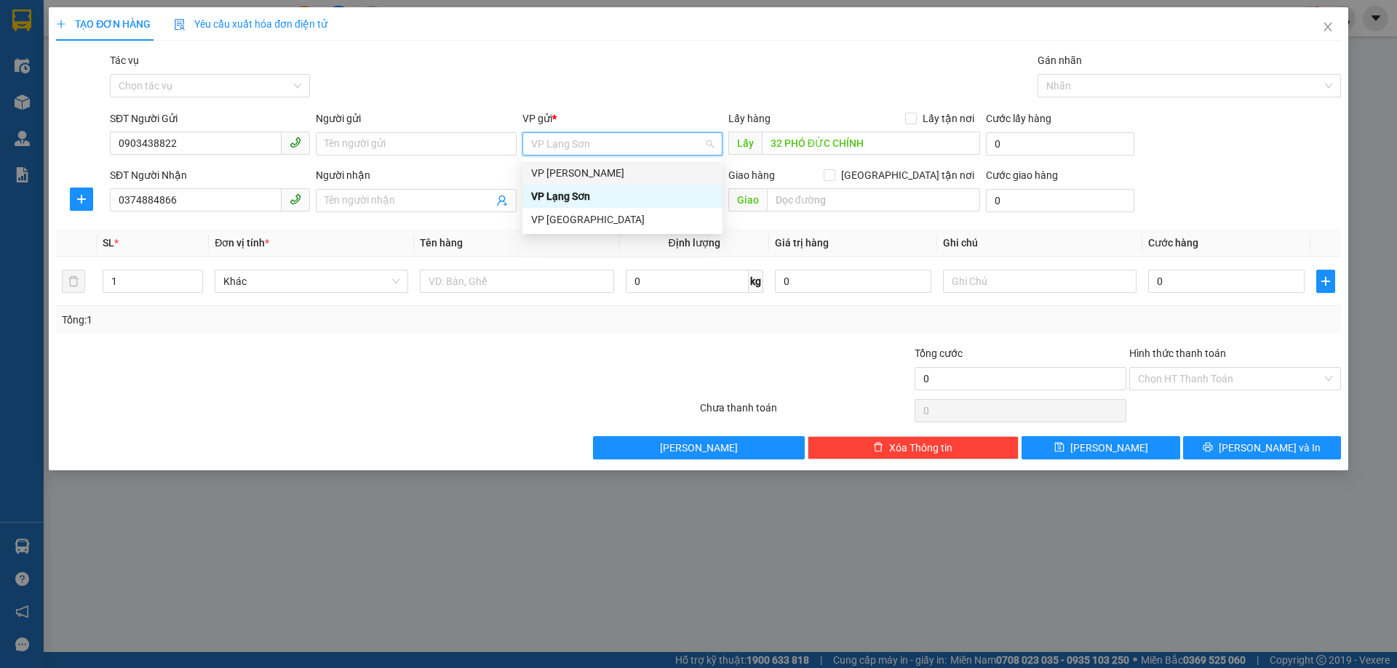
click at [594, 169] on div "VP [PERSON_NAME]" at bounding box center [622, 173] width 183 height 16
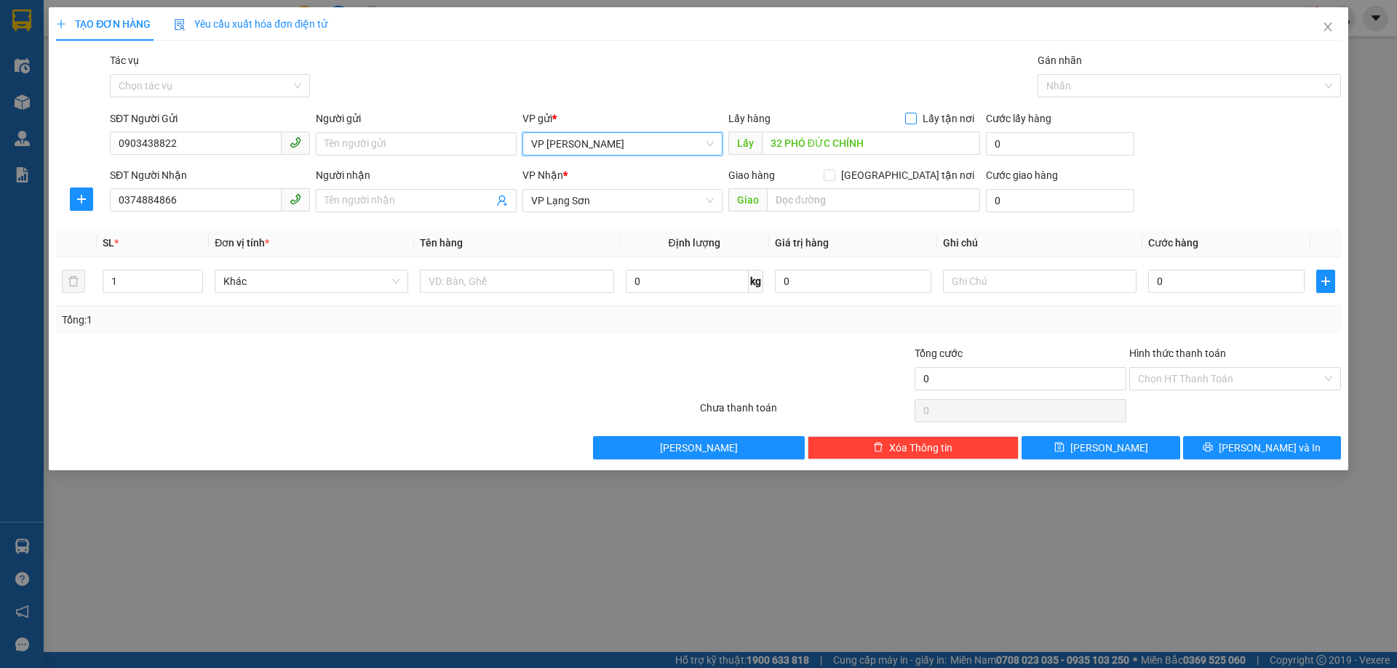
click at [914, 122] on input "Lấy tận nơi" at bounding box center [910, 118] width 10 height 10
checkbox input "true"
click at [834, 176] on input "[GEOGRAPHIC_DATA] tận nơi" at bounding box center [828, 174] width 10 height 10
checkbox input "true"
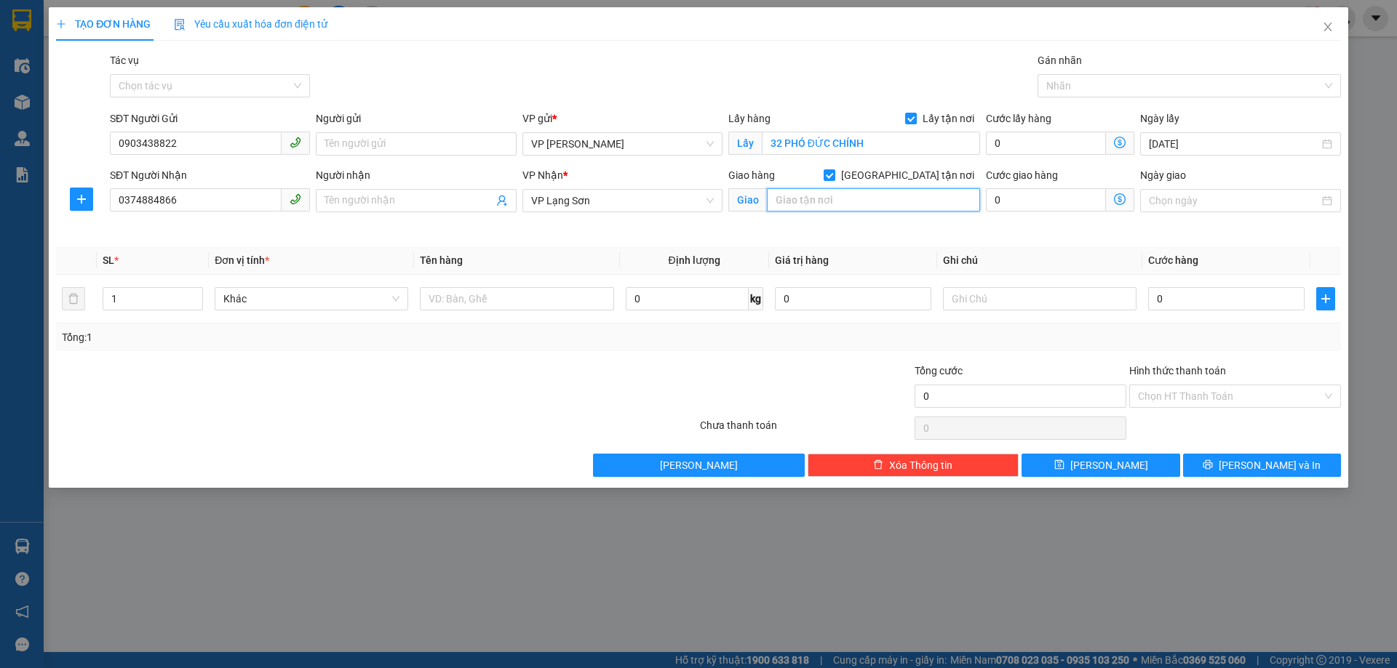
click at [815, 200] on input "text" at bounding box center [873, 199] width 213 height 23
type input "NGÕ 2 NÚI ĐẦU"
click at [1234, 314] on td "0" at bounding box center [1226, 299] width 168 height 49
click at [1234, 306] on input "0" at bounding box center [1226, 298] width 156 height 23
type input "1"
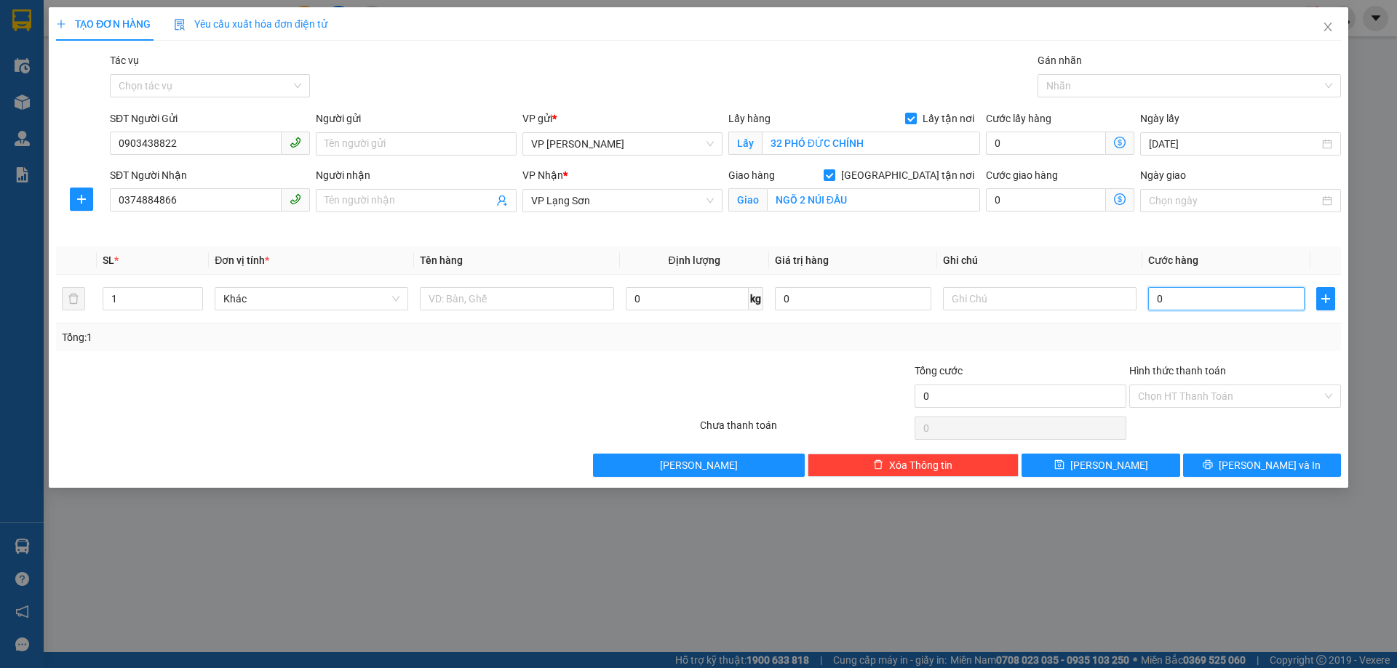
type input "1"
type input "10"
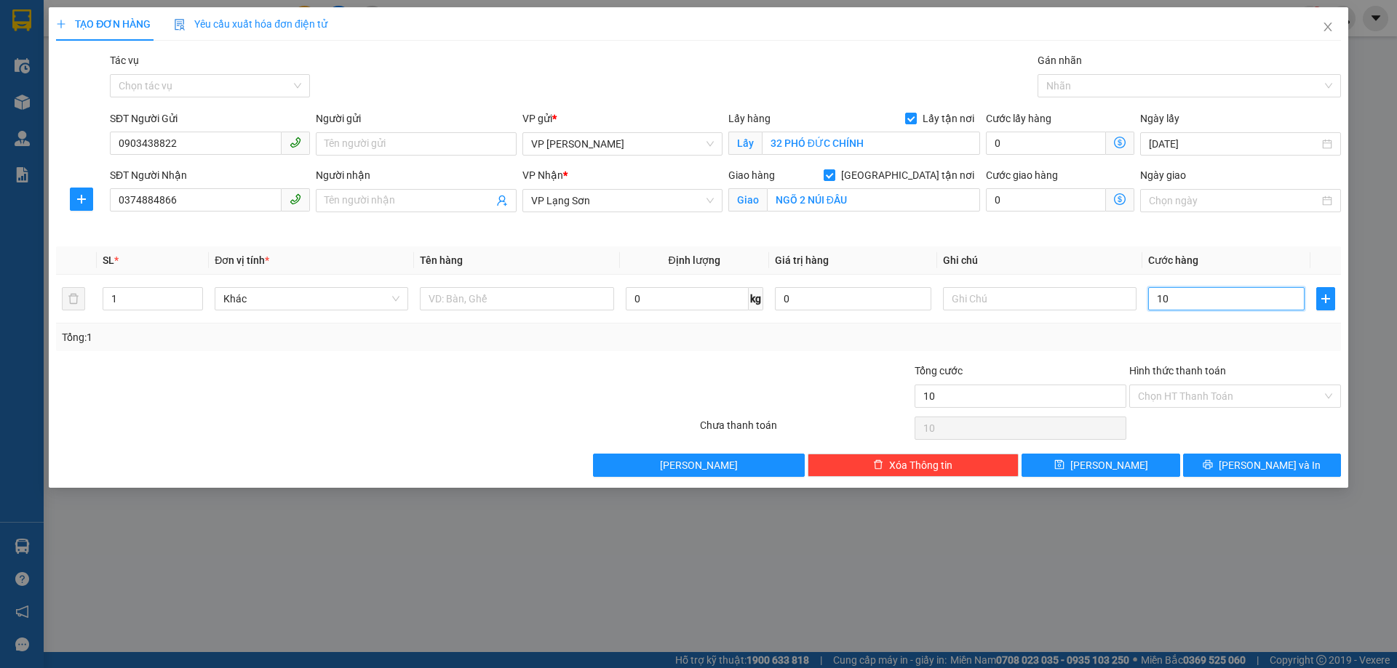
type input "100"
click at [999, 297] on input "text" at bounding box center [1039, 298] width 193 height 23
type input "100.000"
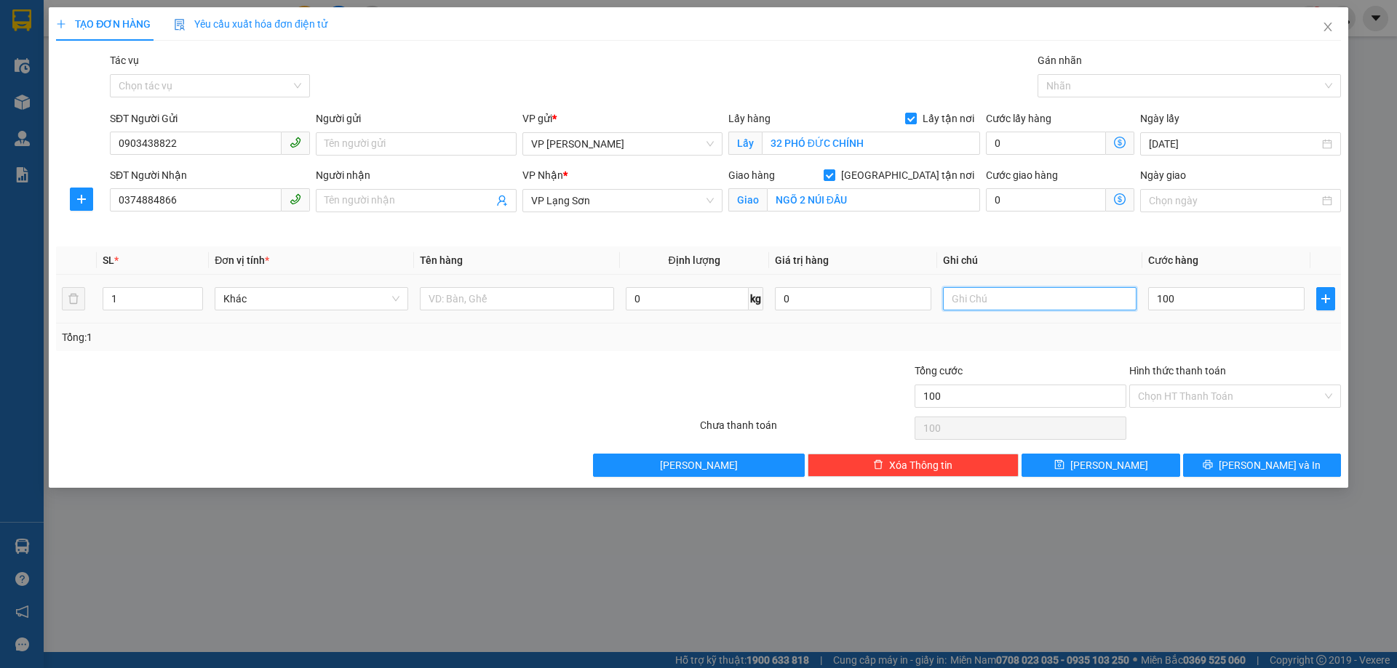
type input "100.000"
type input "NHẬN TT"
click at [528, 304] on input "text" at bounding box center [516, 298] width 193 height 23
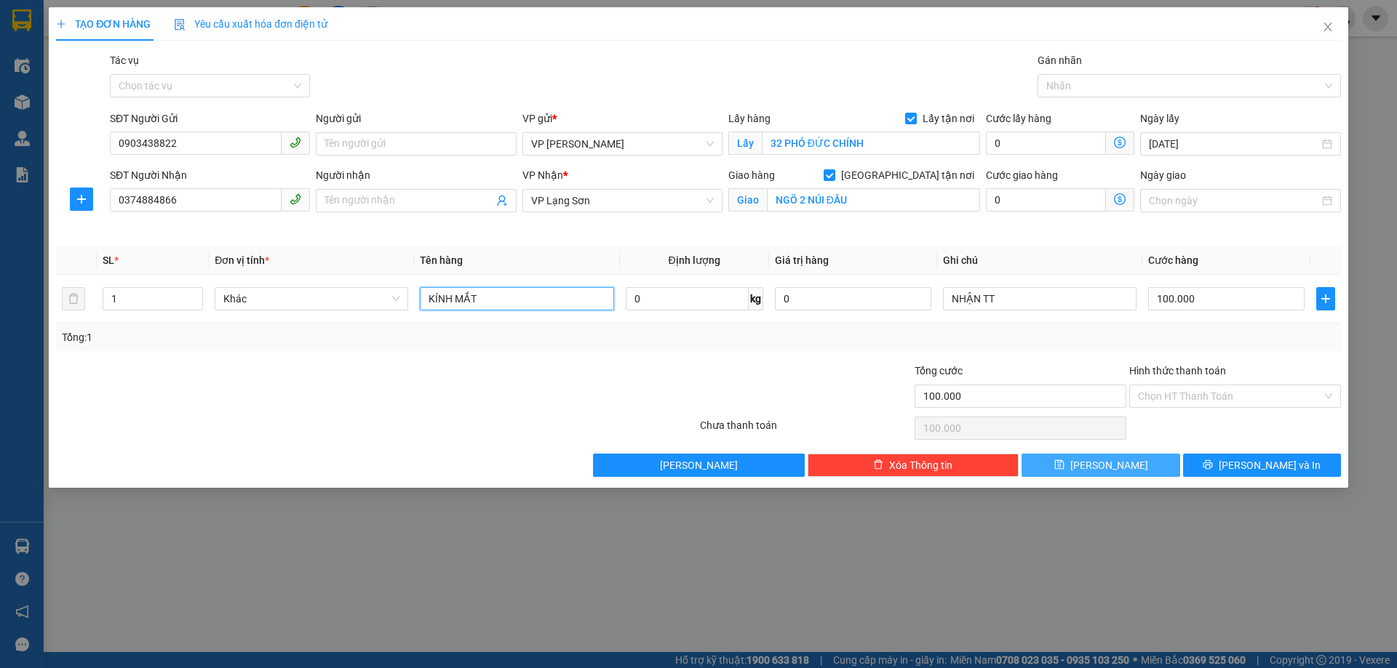
type input "KÍNH MẮT"
click at [1117, 466] on button "[PERSON_NAME]" at bounding box center [1100, 465] width 158 height 23
checkbox input "false"
type input "0"
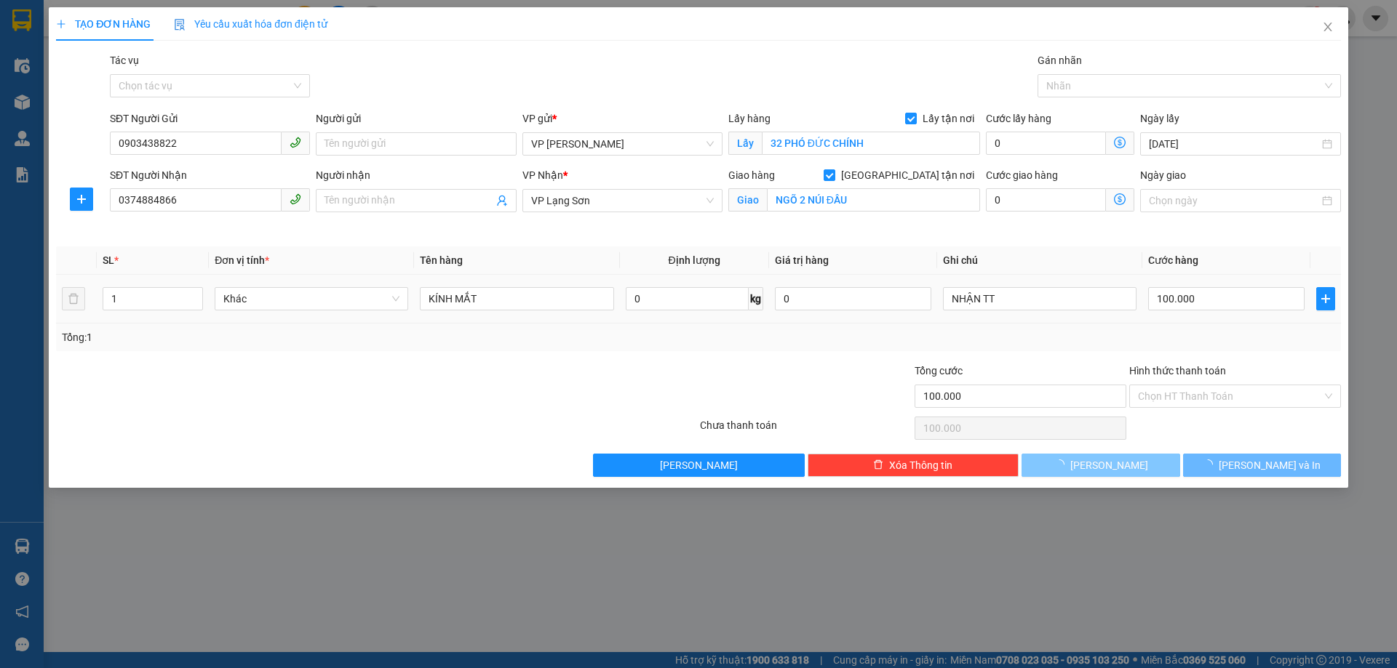
type input "0"
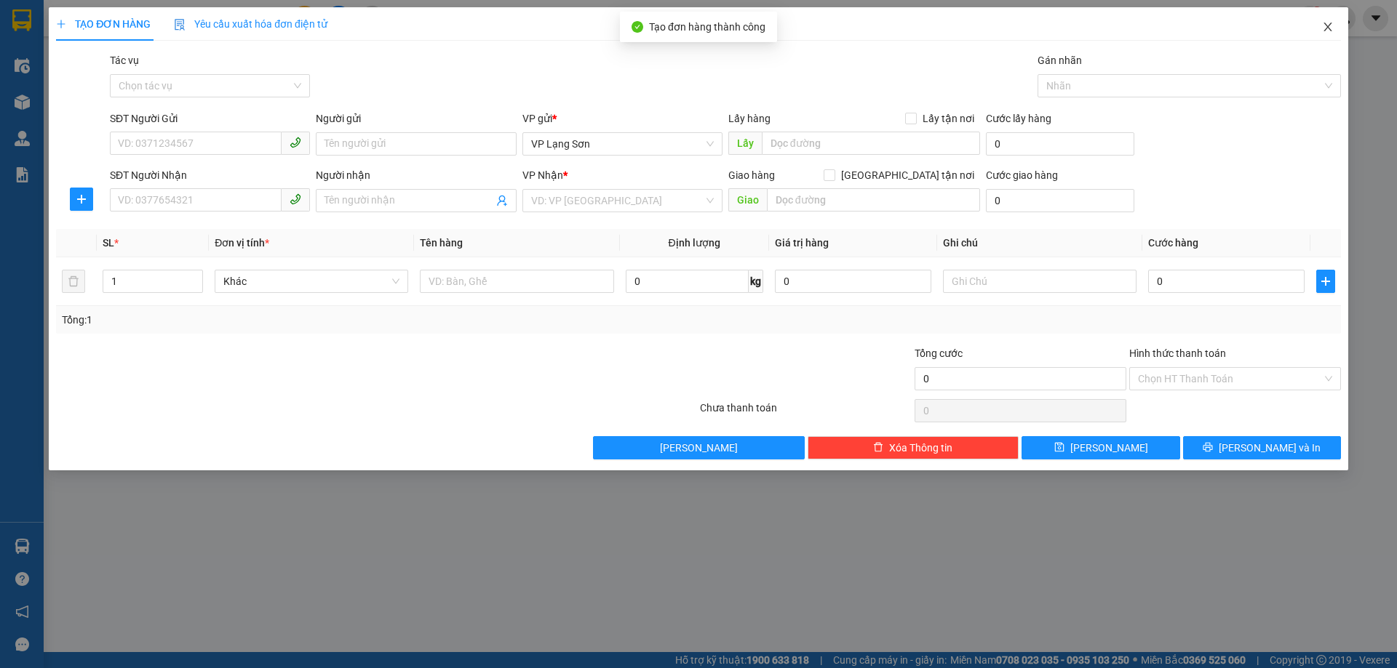
click at [1325, 23] on icon "close" at bounding box center [1328, 27] width 12 height 12
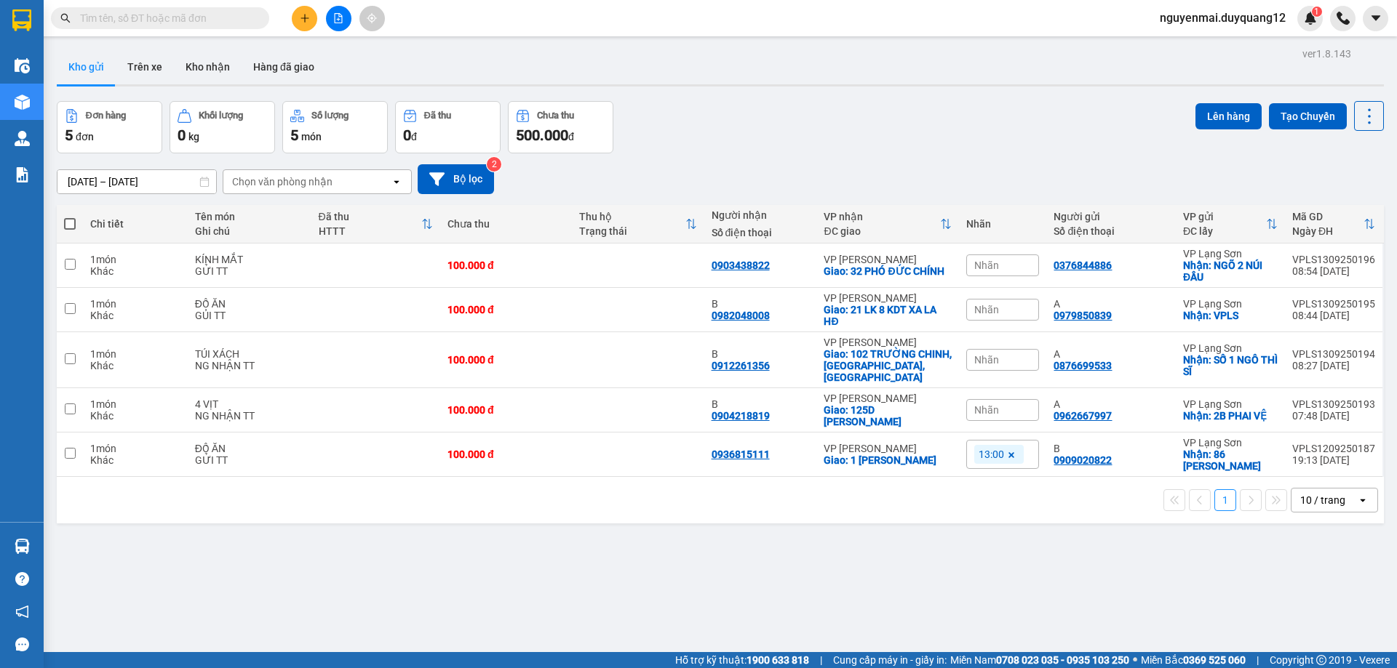
click at [373, 185] on div "Chọn văn phòng nhận" at bounding box center [306, 181] width 167 height 23
click at [458, 177] on button "Bộ lọc" at bounding box center [456, 179] width 76 height 30
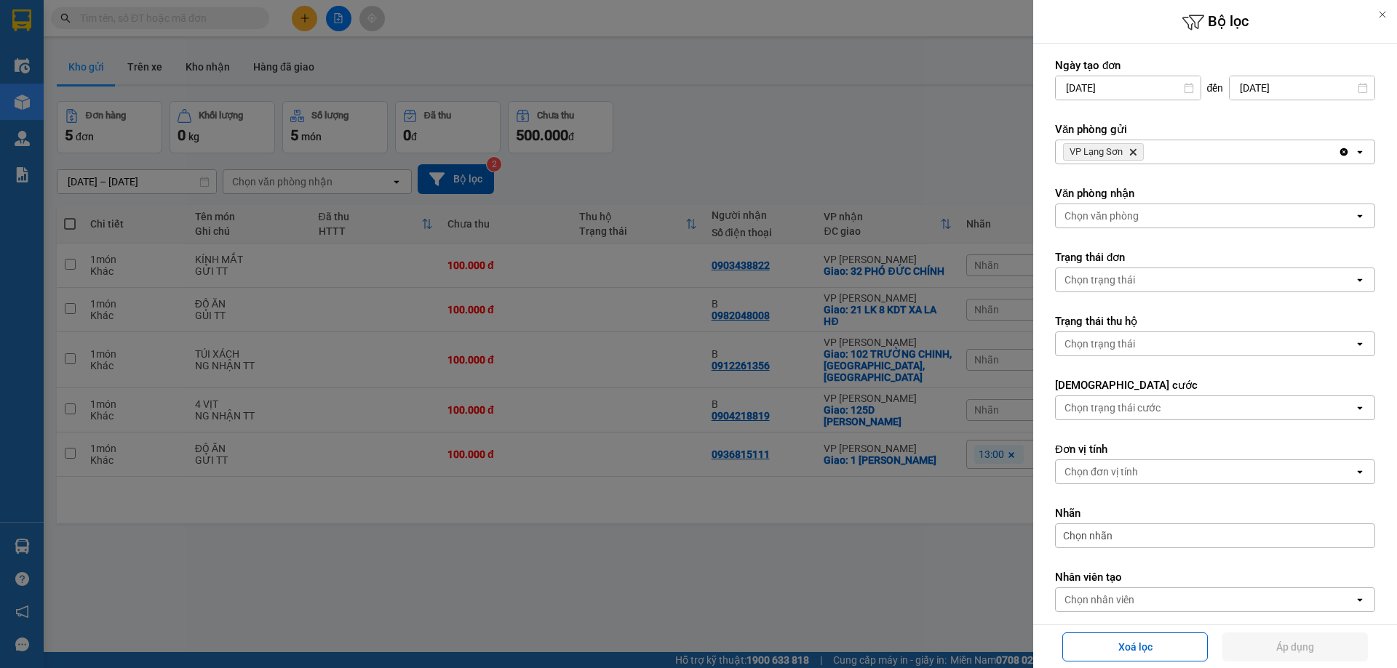
click at [1193, 138] on div "Văn phòng gửi VP Lạng Sơn Delete Clear all open" at bounding box center [1215, 143] width 320 height 42
click at [1183, 148] on div "VP Lạng Sơn Delete" at bounding box center [1196, 151] width 282 height 23
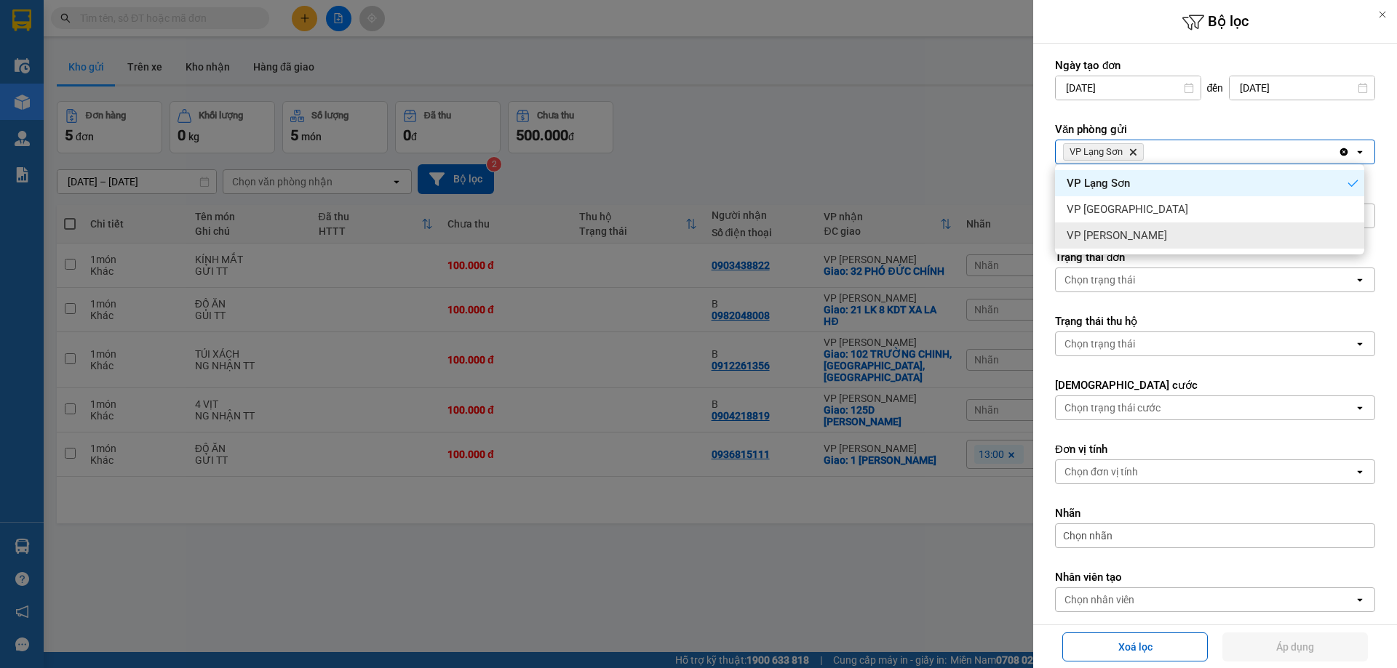
click at [1119, 232] on span "VP [PERSON_NAME]" at bounding box center [1116, 235] width 100 height 15
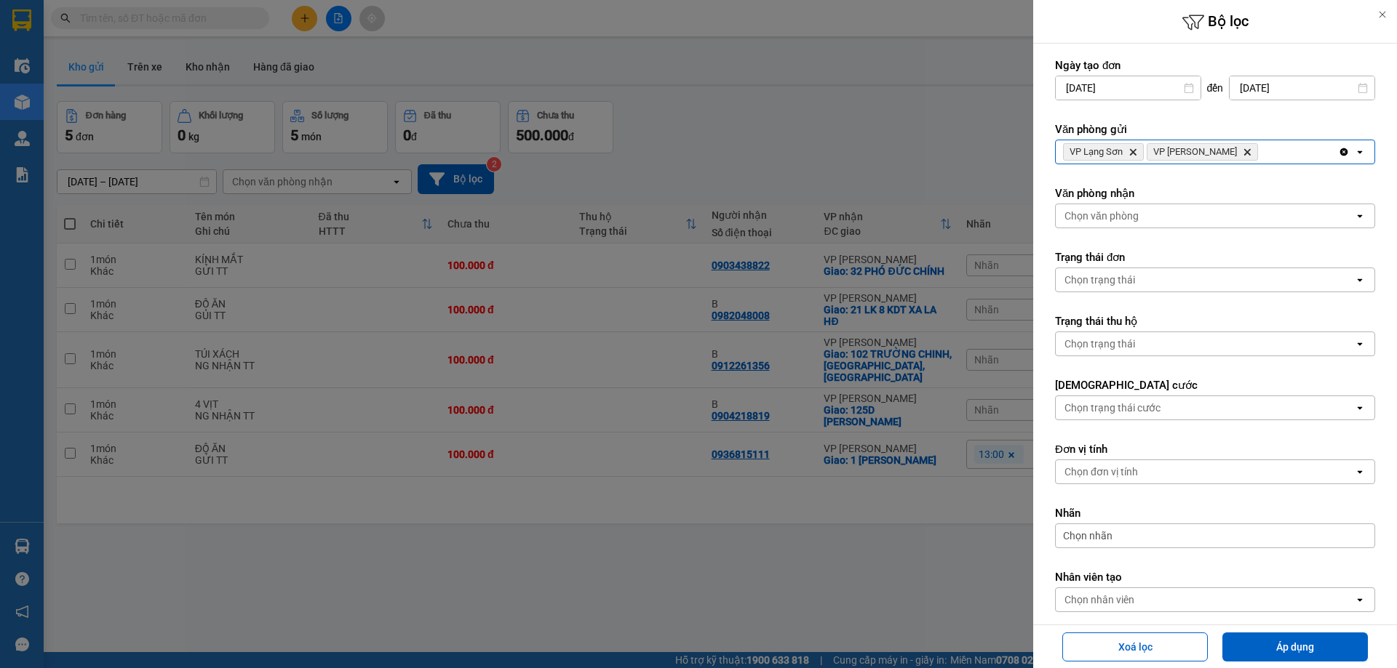
click at [1114, 210] on div "Chọn văn phòng" at bounding box center [1101, 216] width 74 height 15
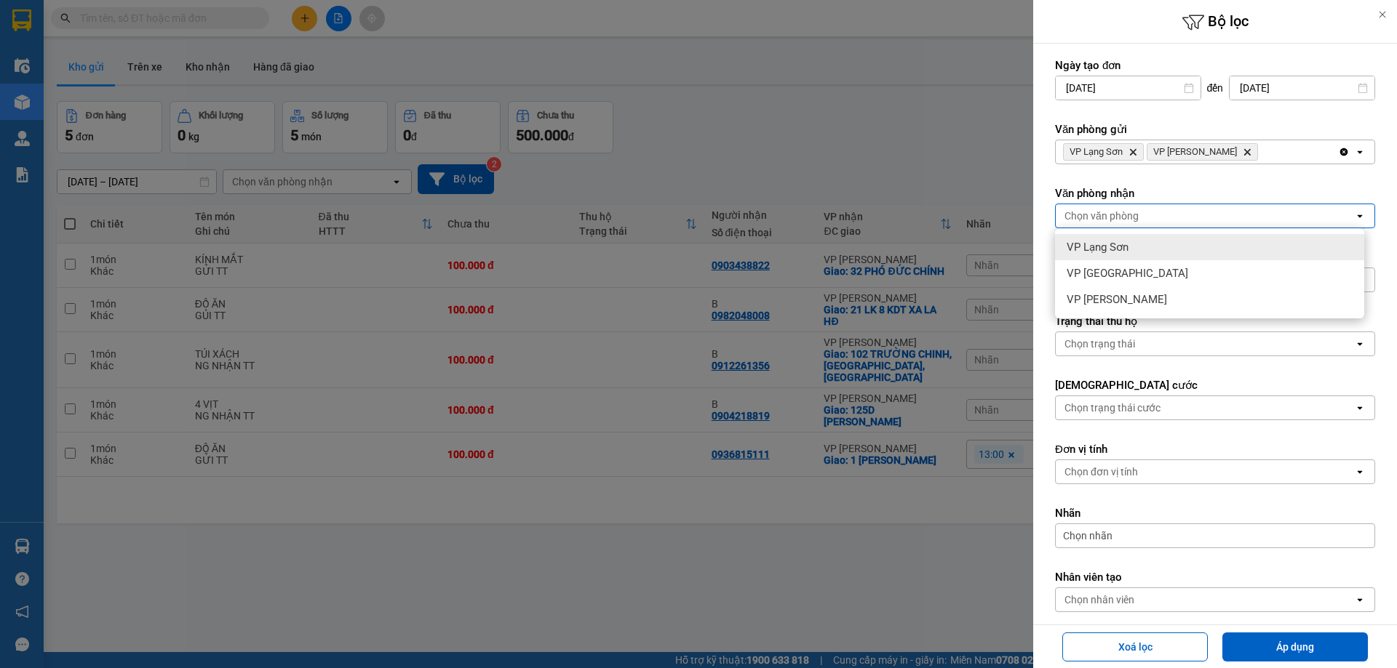
click at [1103, 243] on span "VP Lạng Sơn" at bounding box center [1097, 247] width 62 height 15
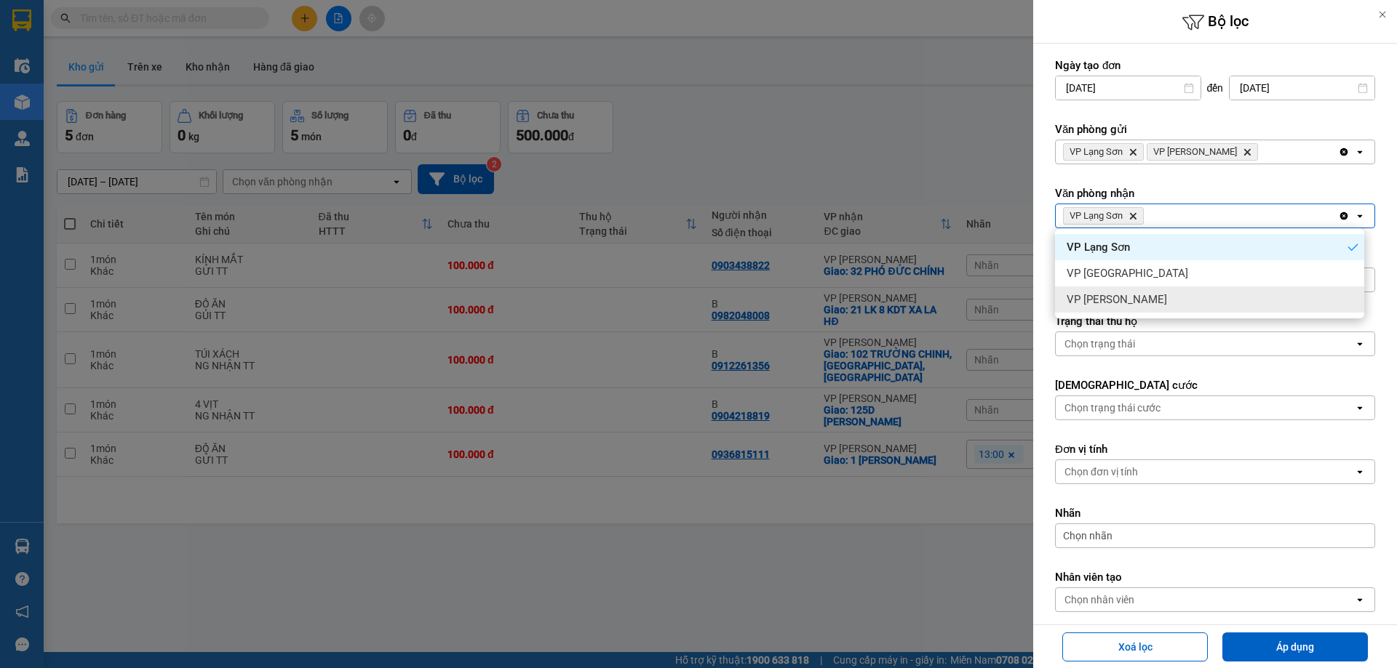
click at [1124, 307] on div "VP [PERSON_NAME]" at bounding box center [1209, 300] width 309 height 26
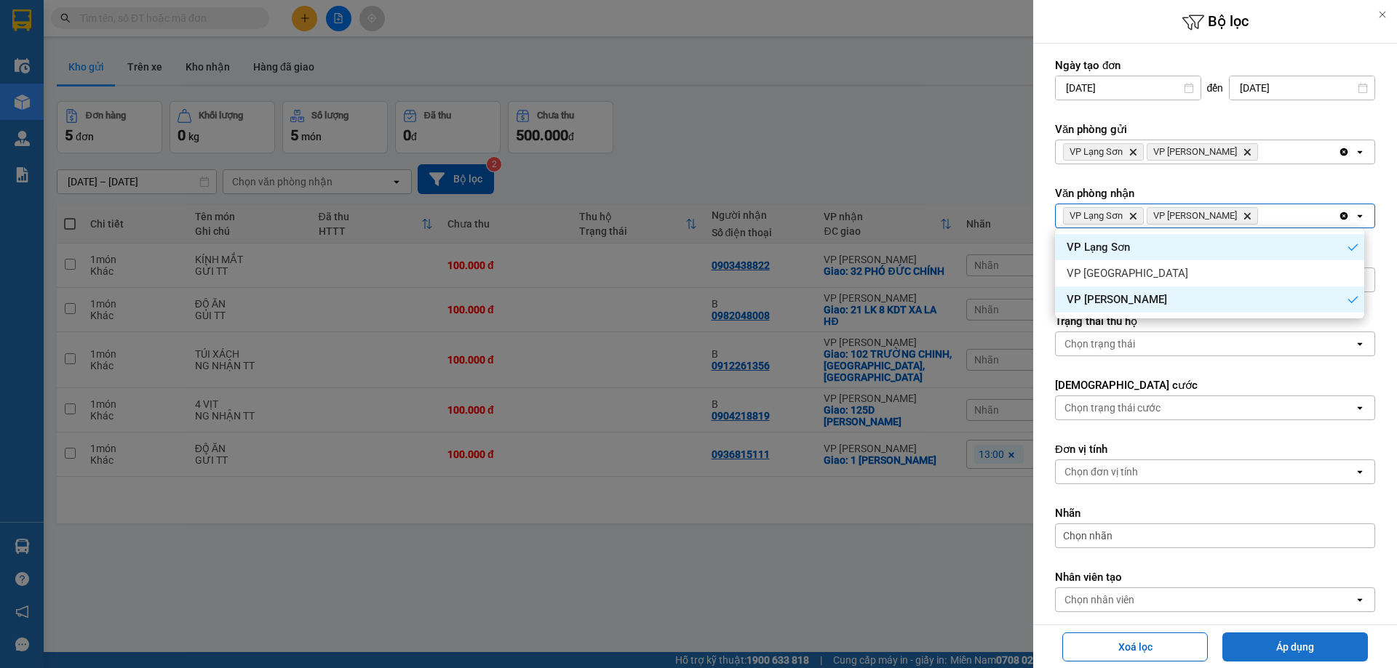
click at [1280, 642] on button "Áp dụng" at bounding box center [1294, 647] width 145 height 29
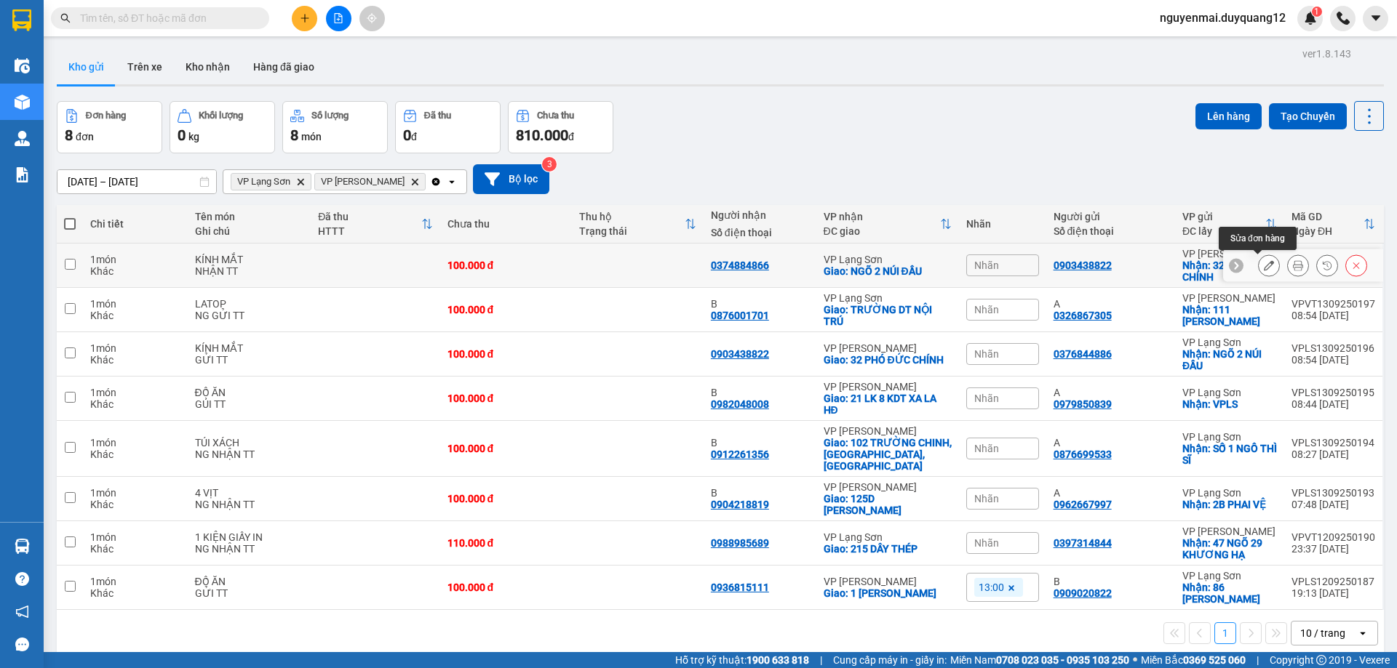
click at [1264, 269] on button at bounding box center [1268, 265] width 20 height 25
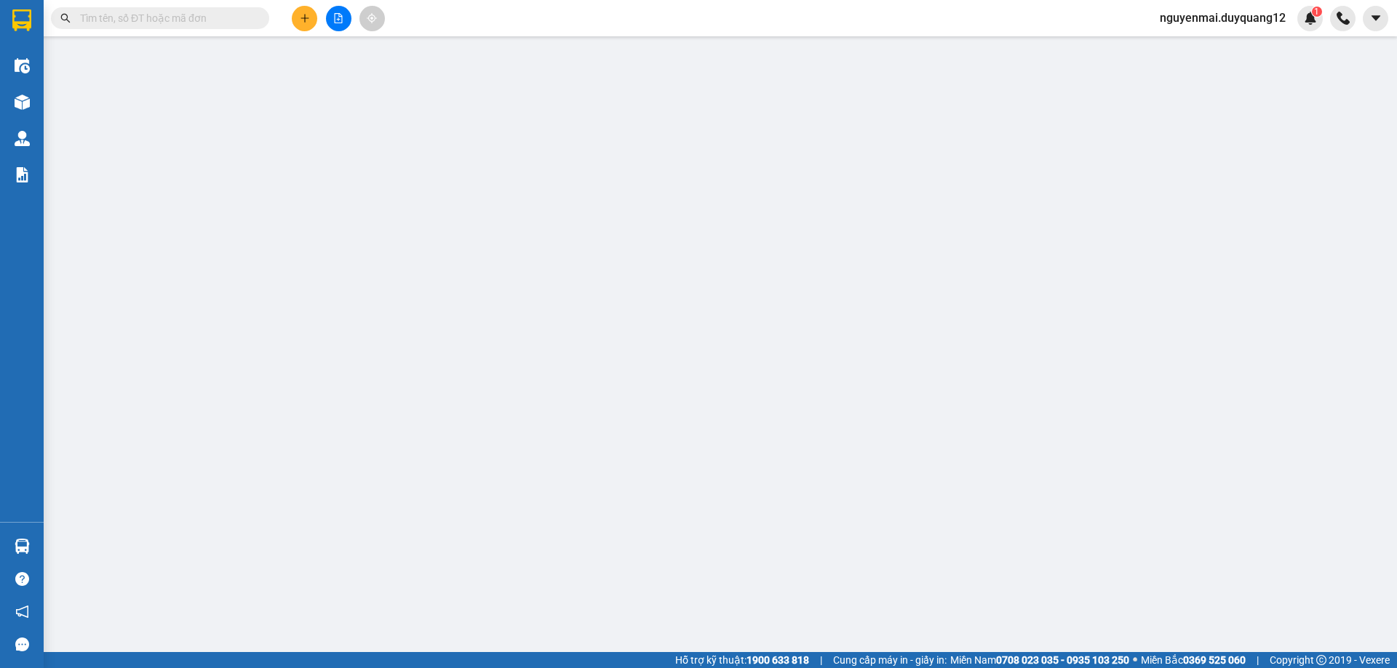
type input "0903438822"
checkbox input "true"
type input "32 PHÓ ĐỨC CHÍNH"
type input "0374884866"
checkbox input "true"
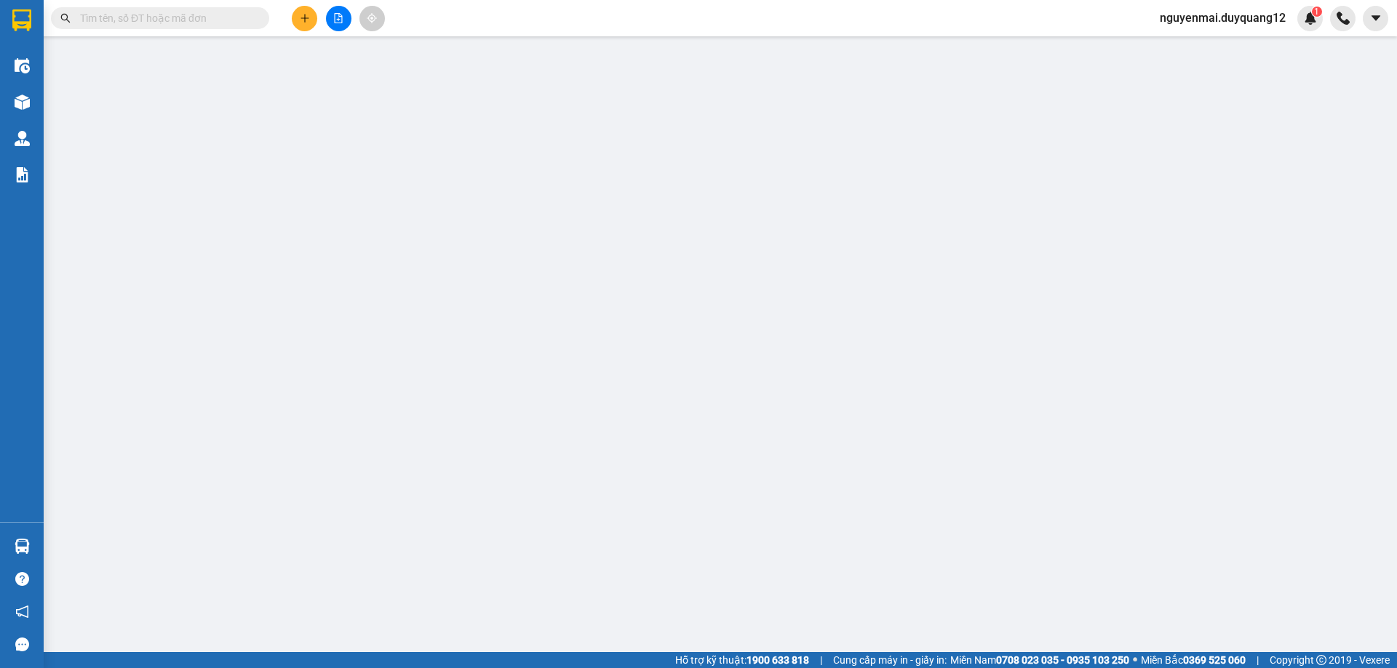
type input "NGÕ 2 NÚI ĐẦU"
type input "100.000"
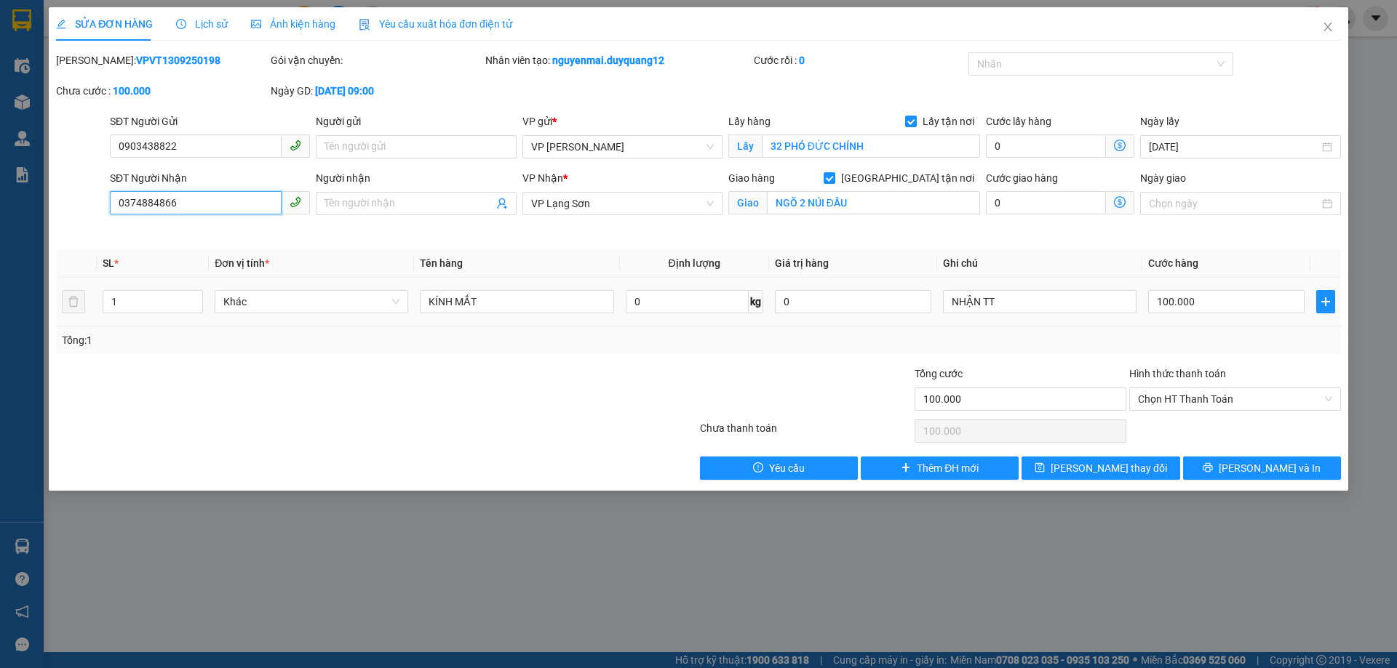
click at [199, 203] on input "0374884866" at bounding box center [196, 202] width 172 height 23
type input "0376844886"
click at [1084, 468] on span "[PERSON_NAME] thay đổi" at bounding box center [1108, 468] width 116 height 16
